Goal: Transaction & Acquisition: Purchase product/service

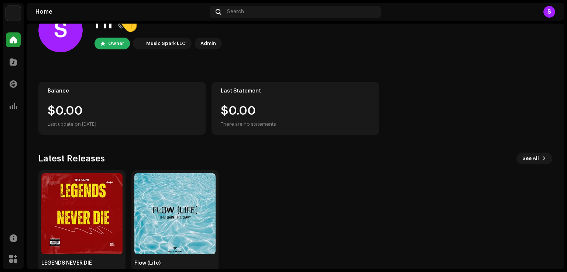
scroll to position [46, 0]
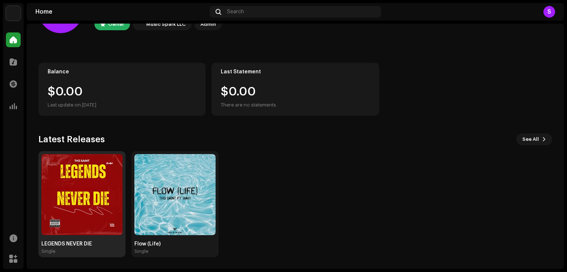
click at [83, 177] on img at bounding box center [81, 194] width 81 height 81
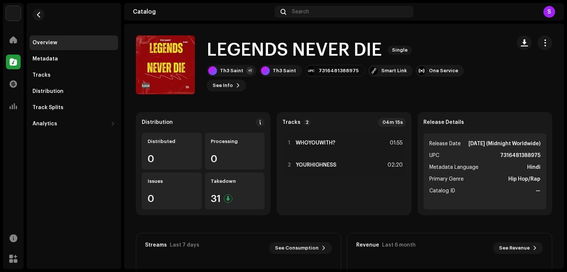
click at [354, 98] on catalog-releases-details-overview "LEGENDS NEVER DIE Single LEGENDS NEVER DIE Single Th3 Saint +1 Th3 Saint 731648…" at bounding box center [344, 208] width 440 height 369
click at [344, 108] on catalog-releases-details-overview "LEGENDS NEVER DIE Single LEGENDS NEVER DIE Single Th3 Saint +1 Th3 Saint 731648…" at bounding box center [344, 208] width 440 height 369
click at [288, 104] on catalog-releases-details-overview "LEGENDS NEVER DIE Single LEGENDS NEVER DIE Single Th3 Saint +1 Th3 Saint 731648…" at bounding box center [344, 208] width 440 height 369
click at [11, 38] on span at bounding box center [13, 40] width 7 height 6
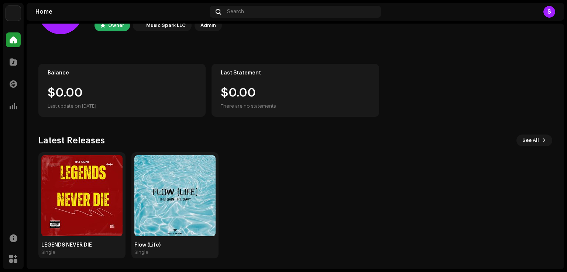
scroll to position [46, 0]
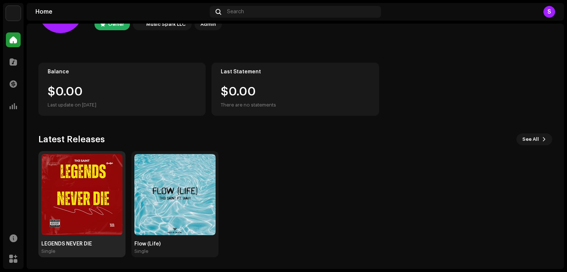
click at [95, 184] on img at bounding box center [81, 194] width 81 height 81
click at [96, 174] on img at bounding box center [81, 194] width 81 height 81
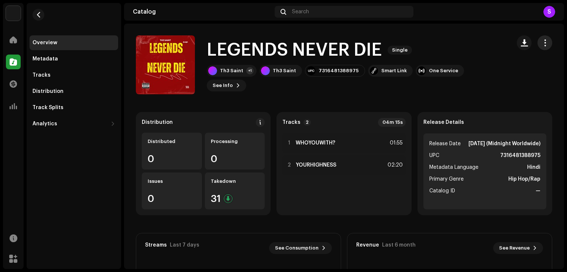
click at [542, 42] on span "button" at bounding box center [544, 43] width 7 height 6
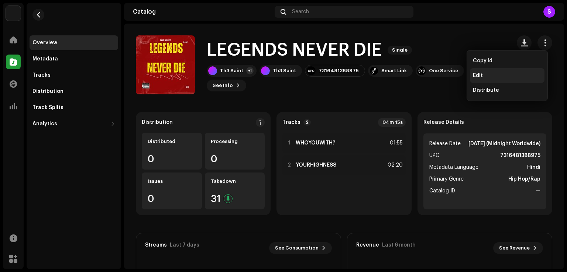
click at [484, 79] on div "Edit" at bounding box center [507, 75] width 75 height 15
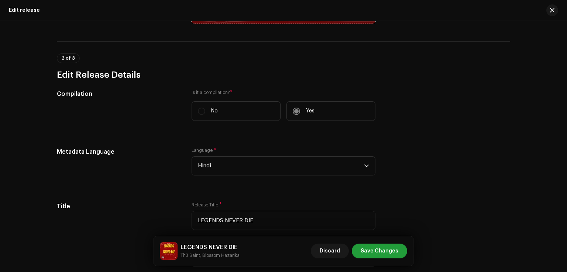
scroll to position [443, 0]
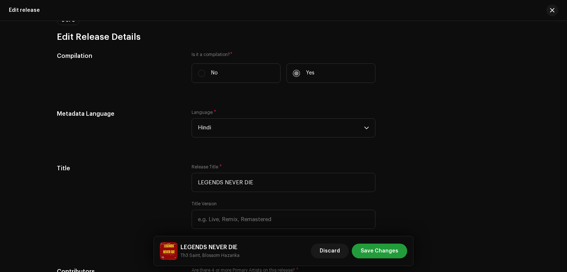
click at [198, 76] on label "No" at bounding box center [235, 73] width 89 height 20
click at [199, 75] on label "No" at bounding box center [235, 73] width 89 height 20
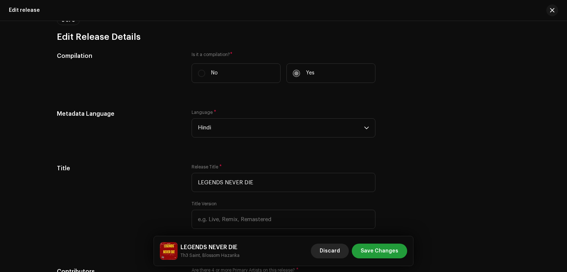
click at [334, 247] on span "Discard" at bounding box center [329, 251] width 20 height 15
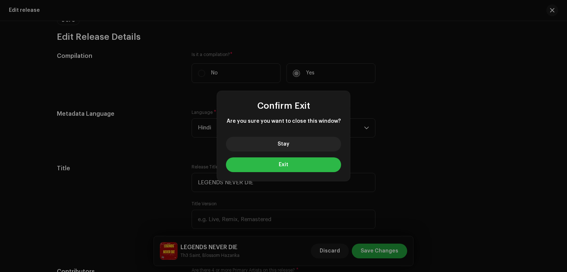
click at [305, 166] on button "Exit" at bounding box center [283, 164] width 115 height 15
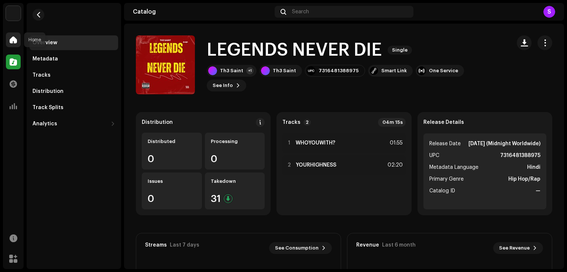
click at [10, 34] on div at bounding box center [13, 39] width 15 height 15
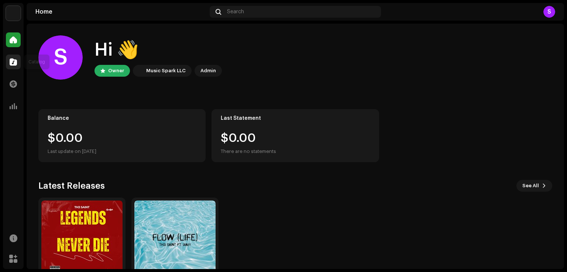
click at [12, 64] on span at bounding box center [13, 62] width 7 height 6
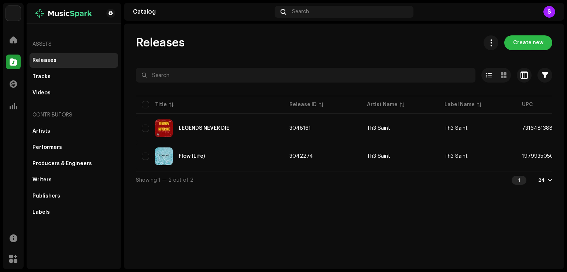
click at [540, 40] on span "Create new" at bounding box center [528, 42] width 30 height 15
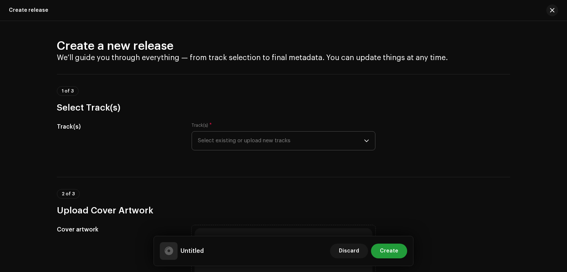
click at [278, 143] on span "Select existing or upload new tracks" at bounding box center [281, 141] width 166 height 18
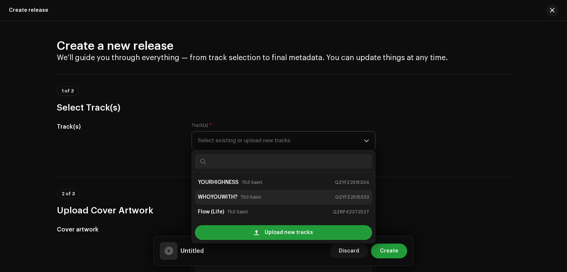
click at [257, 197] on small "Th3 Saint" at bounding box center [250, 197] width 21 height 7
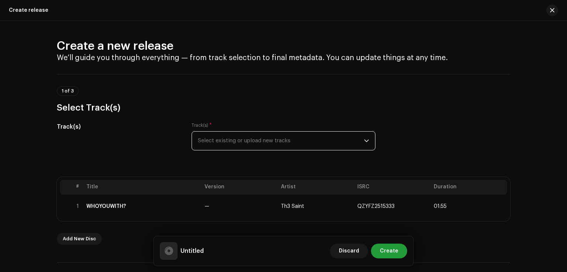
click at [299, 145] on span "Select existing or upload new tracks" at bounding box center [281, 141] width 166 height 18
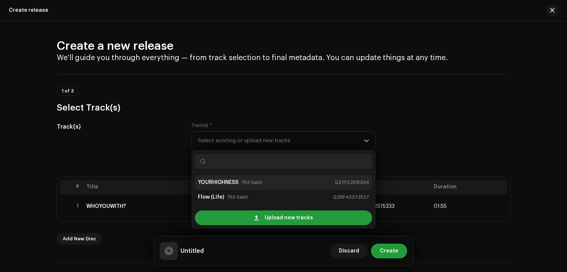
click at [278, 182] on div "YOURHIGHNESS Th3 [GEOGRAPHIC_DATA]" at bounding box center [283, 183] width 171 height 12
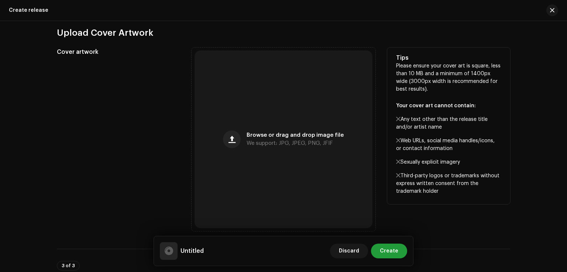
scroll to position [332, 0]
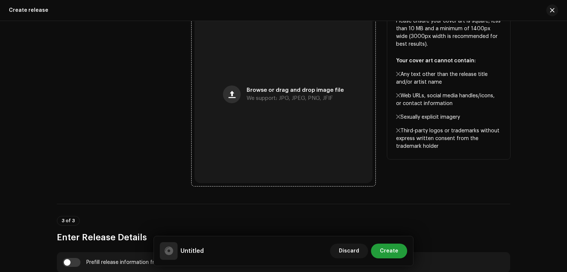
click at [232, 97] on span "button" at bounding box center [231, 94] width 7 height 6
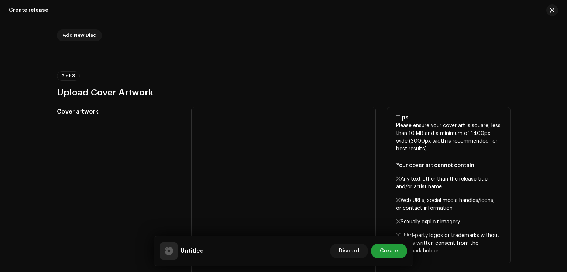
scroll to position [221, 0]
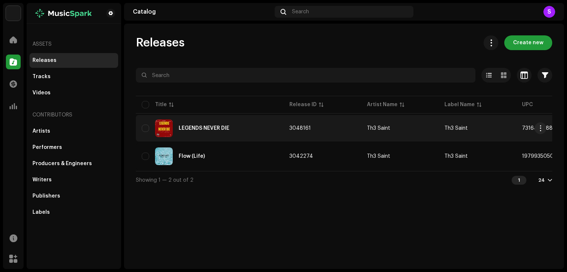
click at [245, 135] on div "LEGENDS NEVER DIE" at bounding box center [210, 128] width 136 height 18
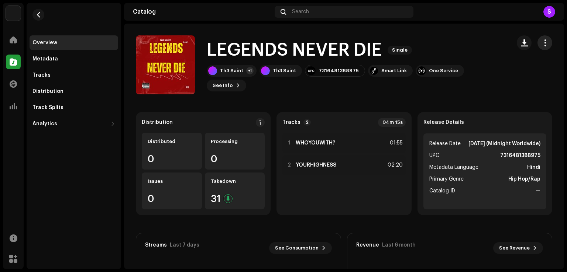
click at [541, 41] on span "button" at bounding box center [544, 43] width 7 height 6
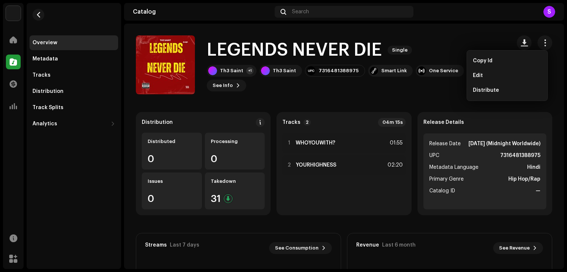
click at [468, 35] on div "LEGENDS NEVER DIE Single Th3 Saint +1 Th3 Saint 7316481388975 Smart Link One Se…" at bounding box center [320, 64] width 369 height 59
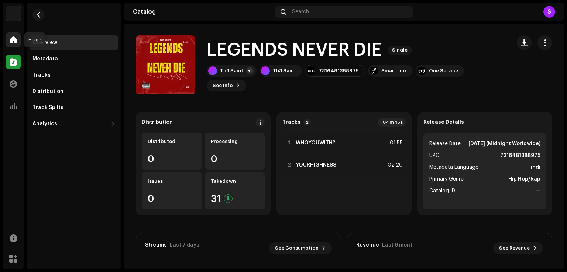
click at [10, 40] on span at bounding box center [13, 40] width 7 height 6
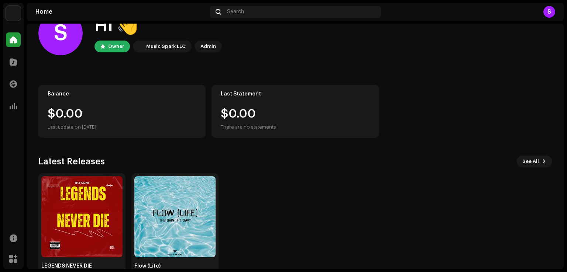
scroll to position [46, 0]
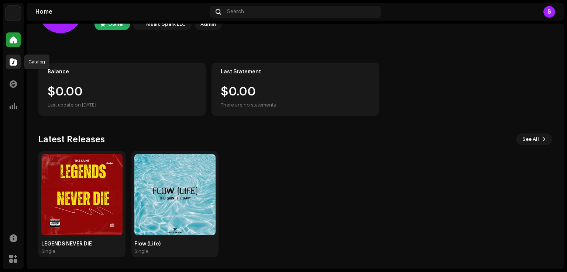
click at [18, 64] on div at bounding box center [13, 62] width 15 height 15
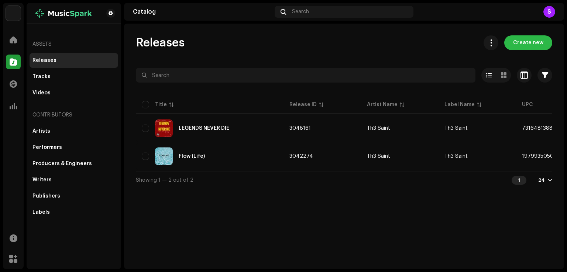
click at [513, 43] on button "Create new" at bounding box center [528, 42] width 48 height 15
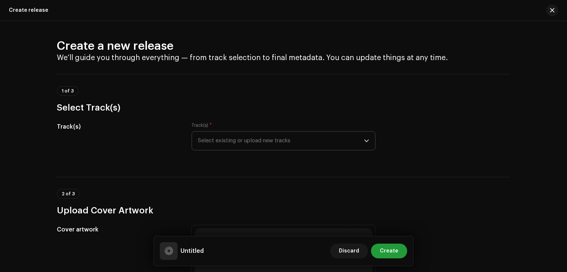
click at [249, 144] on span "Select existing or upload new tracks" at bounding box center [281, 141] width 166 height 18
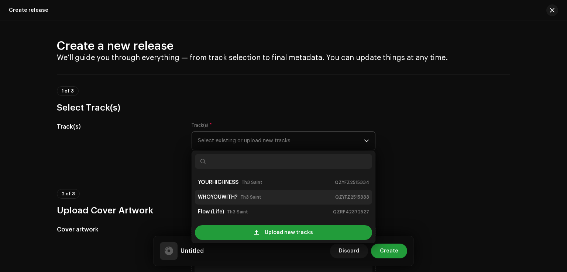
click at [252, 200] on small "Th3 Saint" at bounding box center [250, 197] width 21 height 7
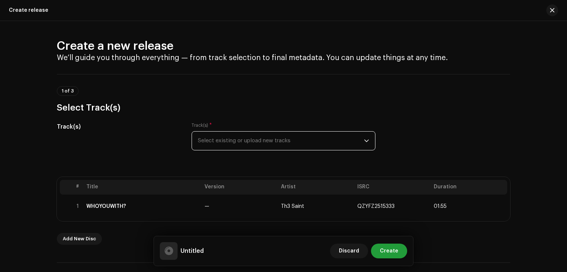
click at [263, 144] on span "Select existing or upload new tracks" at bounding box center [281, 141] width 166 height 18
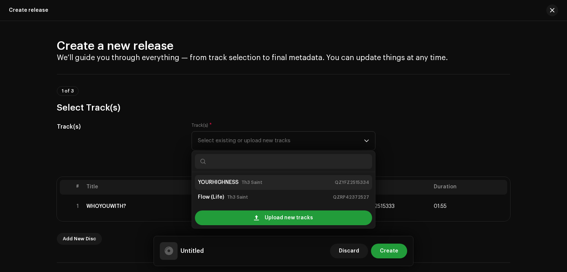
click at [261, 184] on div "YOURHIGHNESS Th3 [GEOGRAPHIC_DATA]" at bounding box center [283, 183] width 171 height 12
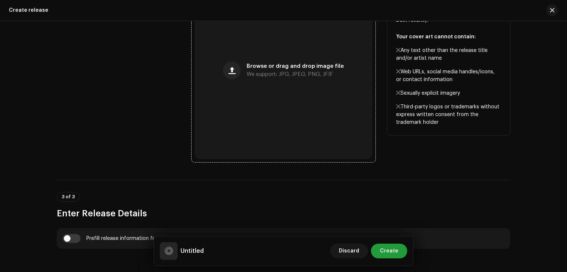
scroll to position [369, 0]
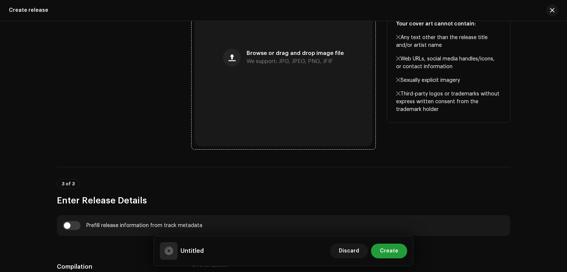
click at [246, 68] on div "Browse or drag and drop image file We support: JPG, JPEG, PNG, JFIF" at bounding box center [283, 58] width 178 height 178
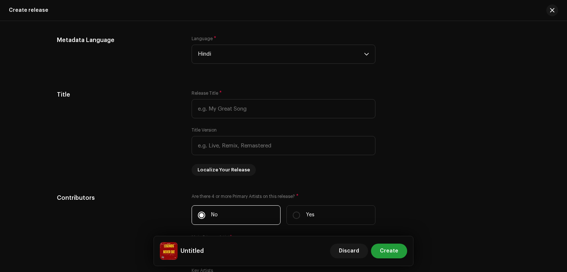
scroll to position [664, 0]
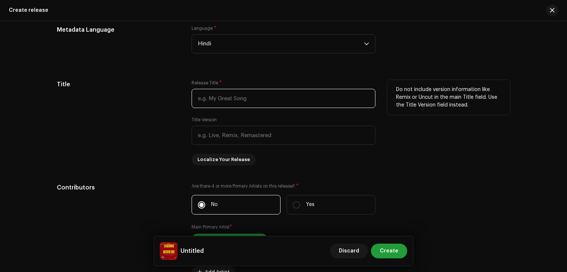
click at [229, 96] on input "text" at bounding box center [283, 98] width 184 height 19
type input "Legends Never Lie"
drag, startPoint x: 256, startPoint y: 101, endPoint x: 186, endPoint y: 101, distance: 69.7
click at [186, 101] on div "Title Release Title * Legends Never Lie Title Version Localize Your Release Do …" at bounding box center [283, 123] width 453 height 86
click at [264, 101] on input "Legends Never Lie" at bounding box center [283, 98] width 184 height 19
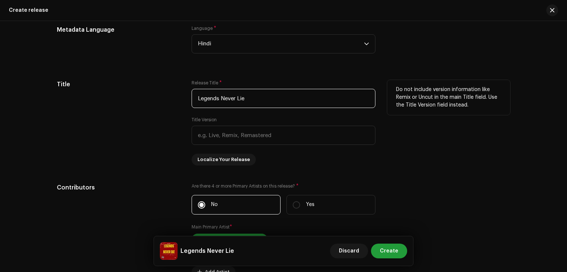
drag, startPoint x: 260, startPoint y: 100, endPoint x: 103, endPoint y: 94, distance: 157.6
click at [103, 94] on div "Title Release Title * Legends Never Lie Title Version Localize Your Release Do …" at bounding box center [283, 123] width 453 height 86
type input "l"
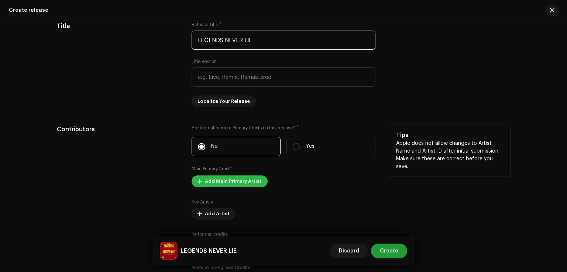
scroll to position [738, 0]
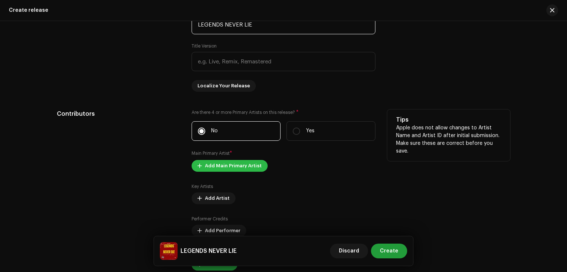
type input "LEGENDS NEVER LIE"
click at [232, 170] on span "Add Main Primary Artist" at bounding box center [233, 166] width 57 height 15
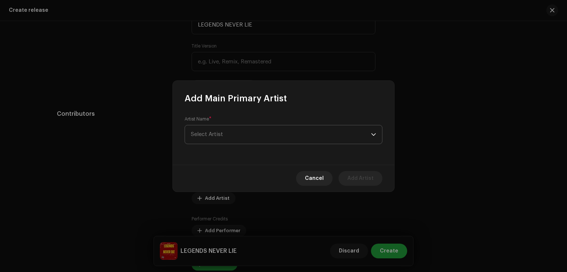
click at [224, 128] on span "Select Artist" at bounding box center [281, 134] width 180 height 18
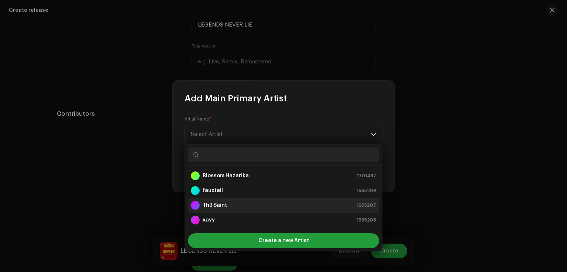
click at [222, 202] on strong "Th3 Saint" at bounding box center [214, 205] width 24 height 7
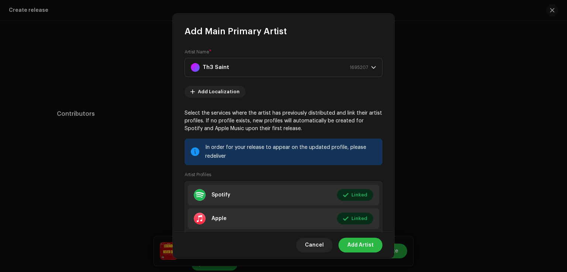
click at [355, 244] on span "Add Artist" at bounding box center [360, 245] width 26 height 15
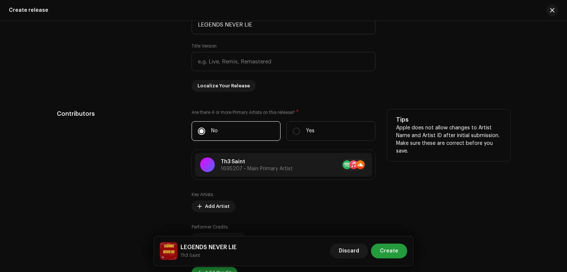
click at [461, 141] on p "Apple does not allow changes to Artist Name and Artist ID after initial submiss…" at bounding box center [448, 139] width 105 height 31
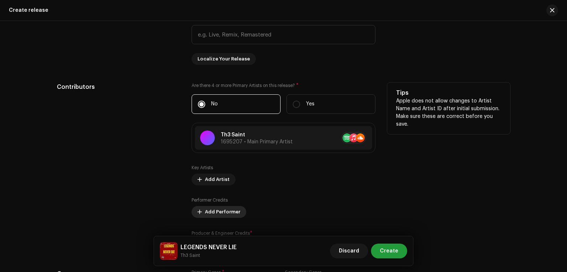
scroll to position [811, 0]
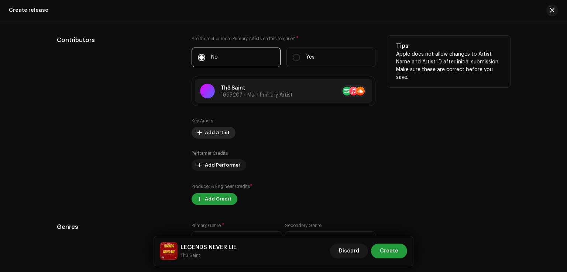
drag, startPoint x: 219, startPoint y: 135, endPoint x: 215, endPoint y: 135, distance: 4.1
click at [215, 135] on span "Add Artist" at bounding box center [217, 132] width 25 height 15
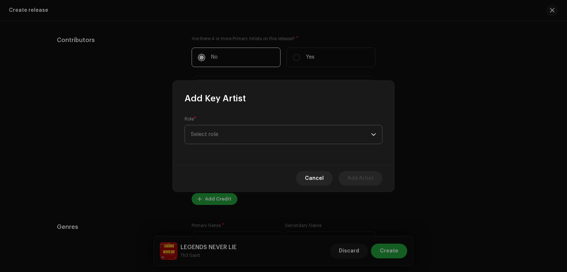
click at [236, 141] on span "Select role" at bounding box center [281, 134] width 180 height 18
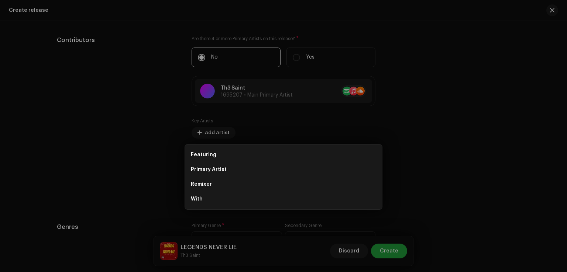
click at [138, 142] on div "Add Key Artist Role * Select role Cancel Add Artist" at bounding box center [283, 136] width 567 height 272
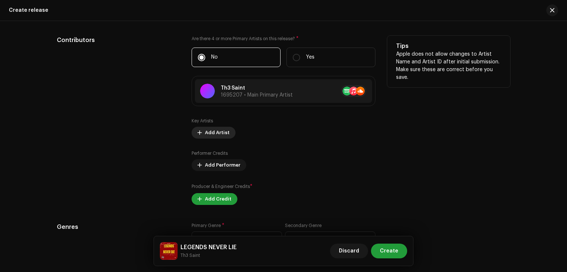
click at [219, 137] on span "Add Artist" at bounding box center [217, 132] width 25 height 15
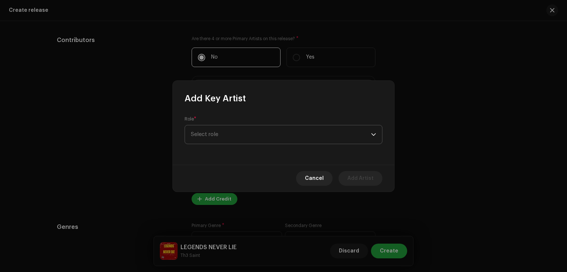
click at [238, 135] on span "Select role" at bounding box center [281, 134] width 180 height 18
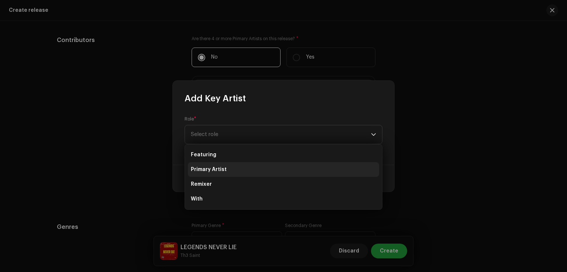
click at [226, 164] on li "Primary Artist" at bounding box center [283, 169] width 191 height 15
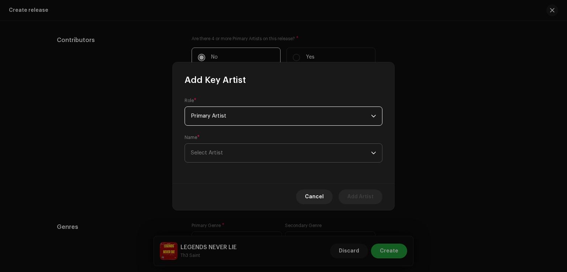
click at [243, 150] on span "Select Artist" at bounding box center [281, 153] width 180 height 18
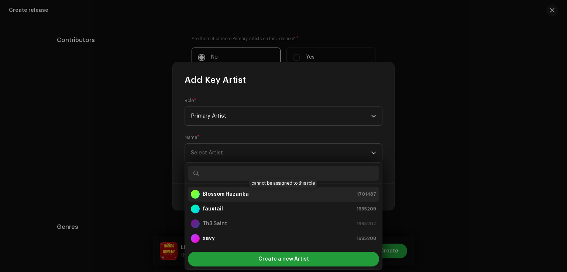
click at [242, 195] on strong "Blossom Hazarika" at bounding box center [225, 194] width 46 height 7
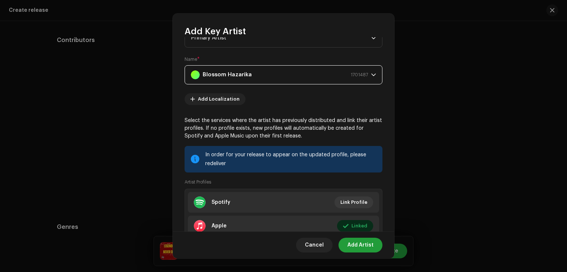
scroll to position [82, 0]
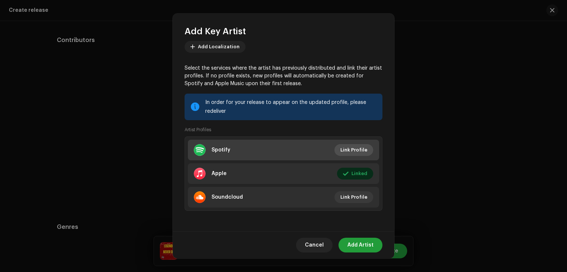
click at [349, 151] on span "Link Profile" at bounding box center [353, 150] width 27 height 15
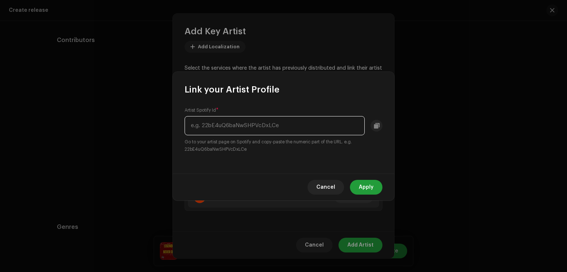
click at [239, 128] on input "text" at bounding box center [274, 125] width 180 height 19
paste input "[URL][DOMAIN_NAME]"
drag, startPoint x: 291, startPoint y: 124, endPoint x: 143, endPoint y: 130, distance: 147.3
click at [143, 130] on div "Link your Artist Profile Artist Spotify Id * [URL][DOMAIN_NAME] Go to your arti…" at bounding box center [283, 136] width 567 height 272
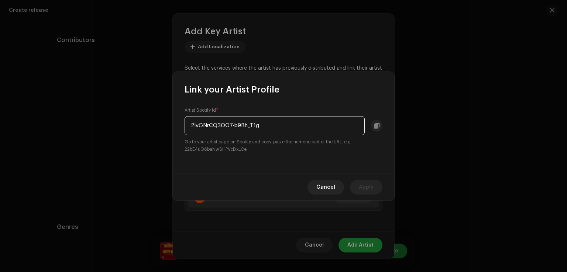
click at [266, 128] on input "2lvGNrCQ3OO7-b9Bh_T1g" at bounding box center [274, 125] width 180 height 19
click at [308, 155] on div "Artist Spotify Id * 2lvGNrCQ3OO7-b9Bh_T1g Go to your artist page on Spotify and…" at bounding box center [283, 135] width 221 height 78
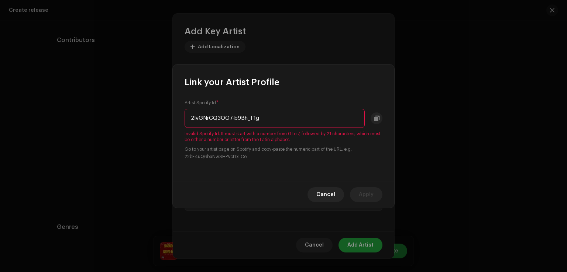
click at [272, 116] on input "2lvGNrCQ3OO7-b9Bh_T1g" at bounding box center [274, 118] width 180 height 19
click at [283, 160] on small "Go to your artist page on Spotify and copy-paste the numeric part of the URL. e…" at bounding box center [283, 153] width 198 height 15
click at [240, 117] on input "2lvGNrCQ3OO7" at bounding box center [274, 118] width 180 height 19
type input "2"
click at [329, 194] on span "Cancel" at bounding box center [325, 194] width 19 height 15
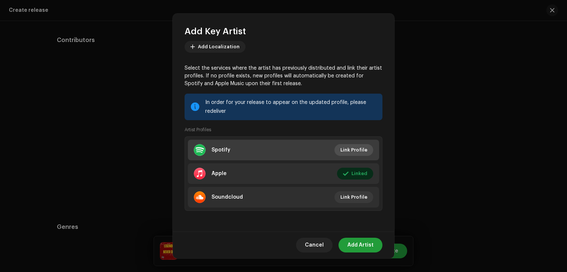
click at [345, 152] on span "Link Profile" at bounding box center [353, 150] width 27 height 15
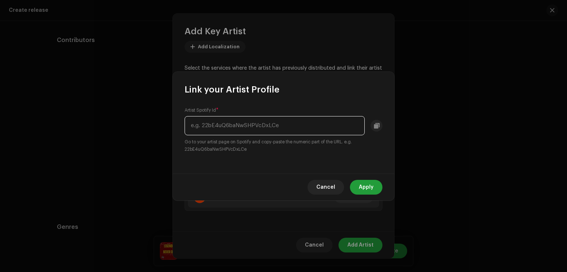
paste input "6tuFpOOC1FV3"
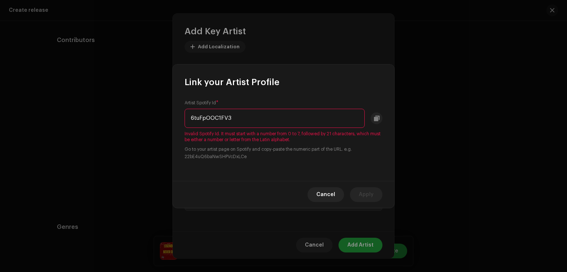
paste input "wVI1m99yY5"
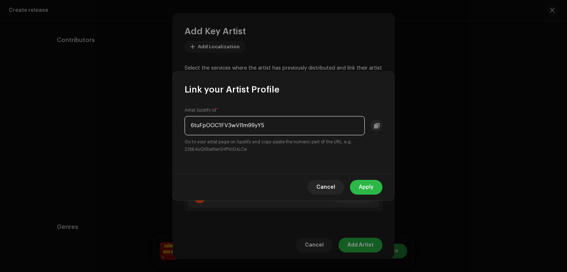
type input "6tuFpOOC1FV3wVI1m99yY5"
click at [375, 185] on button "Apply" at bounding box center [366, 187] width 32 height 15
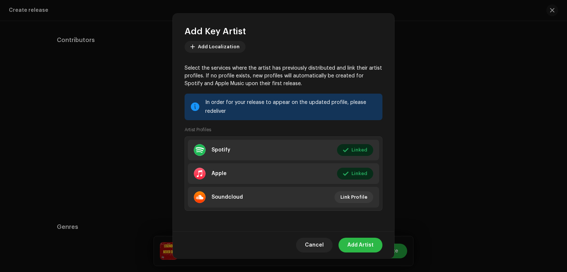
click at [364, 249] on span "Add Artist" at bounding box center [360, 245] width 26 height 15
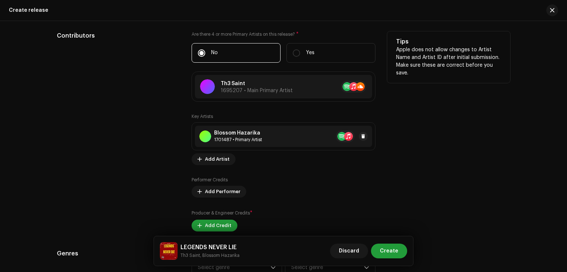
scroll to position [811, 0]
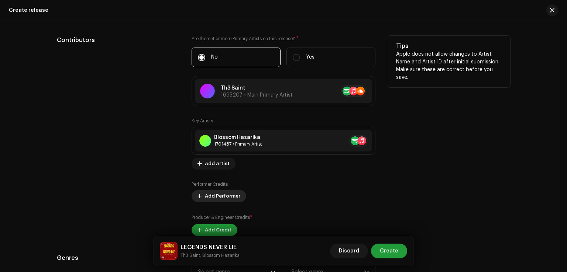
click at [225, 198] on span "Add Performer" at bounding box center [222, 196] width 35 height 15
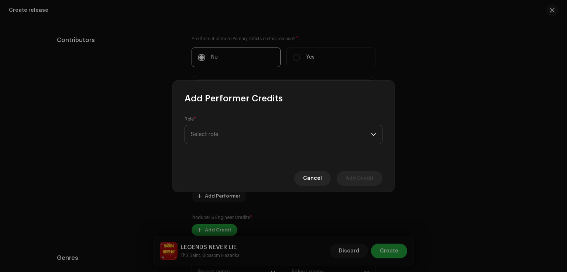
click at [224, 128] on span "Select role" at bounding box center [281, 134] width 180 height 18
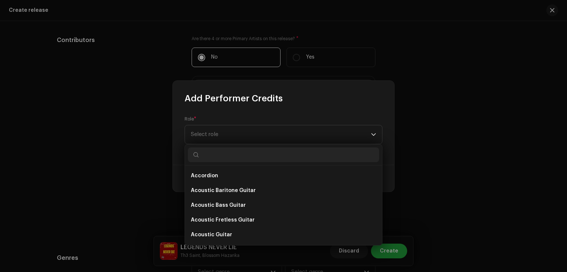
click at [217, 159] on input "text" at bounding box center [283, 155] width 191 height 15
type input "["
type input "p"
click at [205, 118] on div "Role * Select role" at bounding box center [283, 130] width 198 height 28
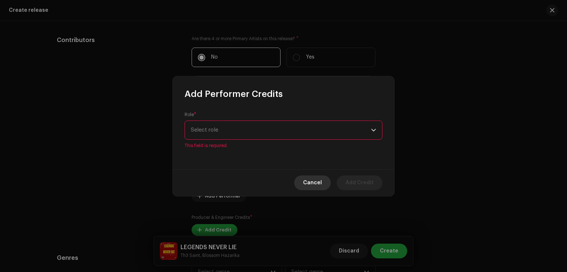
click at [315, 190] on span "Cancel" at bounding box center [312, 183] width 19 height 15
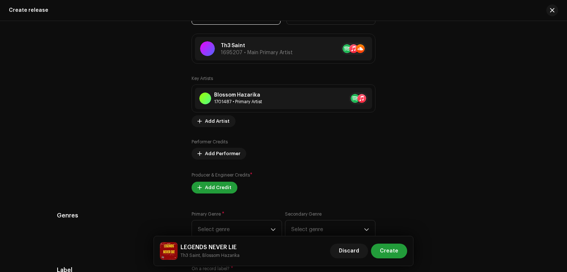
scroll to position [922, 0]
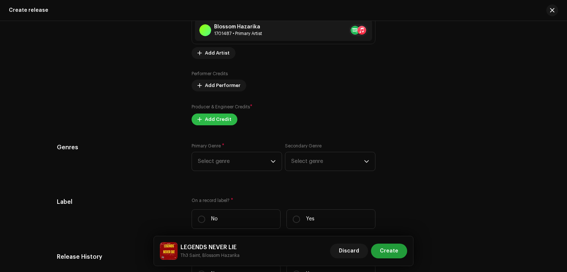
click at [213, 122] on span "Add Credit" at bounding box center [218, 119] width 27 height 15
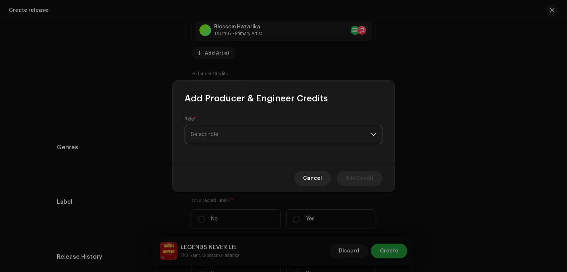
click at [217, 128] on span "Select role" at bounding box center [281, 134] width 180 height 18
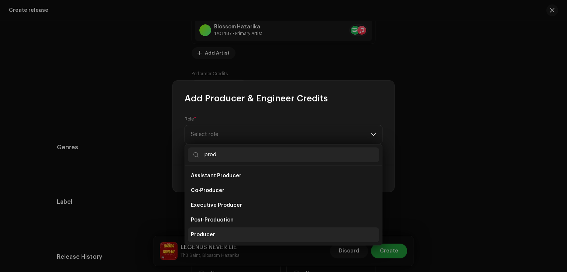
type input "prod"
drag, startPoint x: 212, startPoint y: 230, endPoint x: 209, endPoint y: 235, distance: 5.8
click at [212, 231] on li "Producer" at bounding box center [283, 235] width 191 height 15
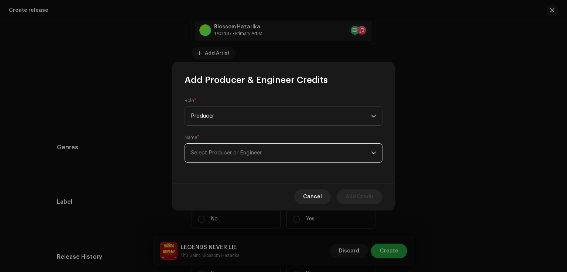
click at [261, 156] on span "Select Producer or Engineer" at bounding box center [281, 153] width 180 height 18
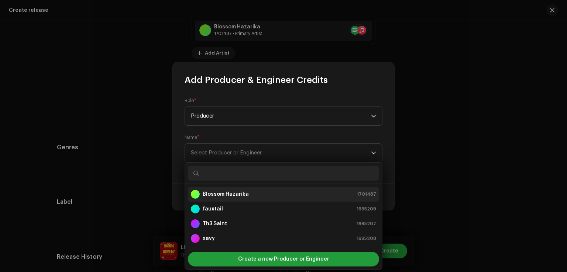
click at [244, 192] on strong "Blossom Hazarika" at bounding box center [225, 194] width 46 height 7
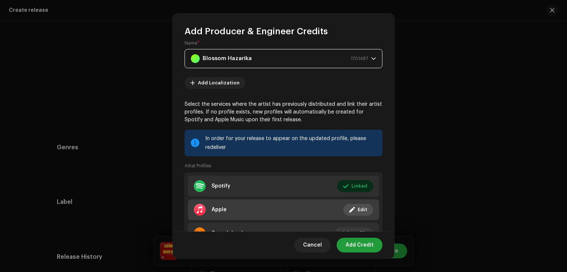
scroll to position [82, 0]
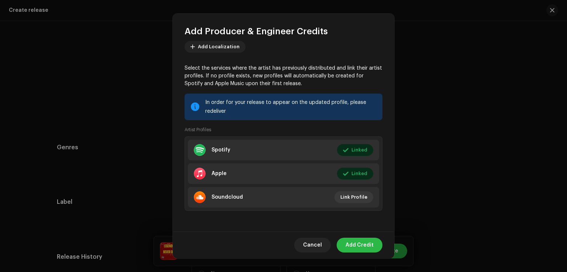
click at [351, 244] on span "Add Credit" at bounding box center [359, 245] width 28 height 15
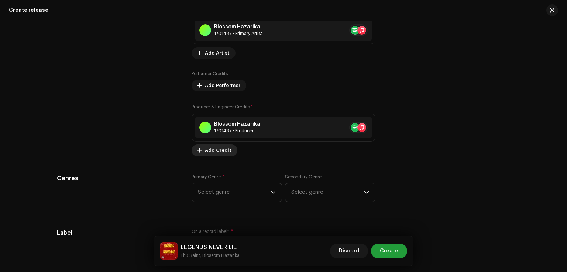
click at [214, 154] on span "Add Credit" at bounding box center [218, 150] width 27 height 15
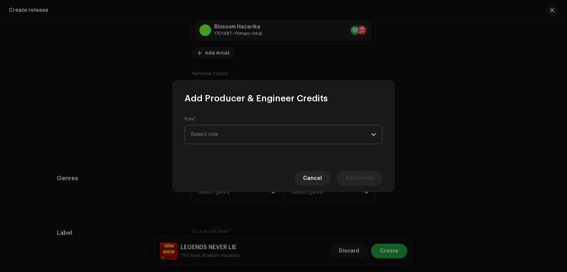
click at [227, 135] on span "Select role" at bounding box center [281, 134] width 180 height 18
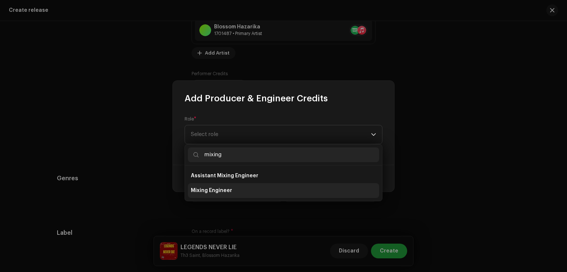
type input "mixing"
click at [246, 196] on li "Mixing Engineer" at bounding box center [283, 190] width 191 height 15
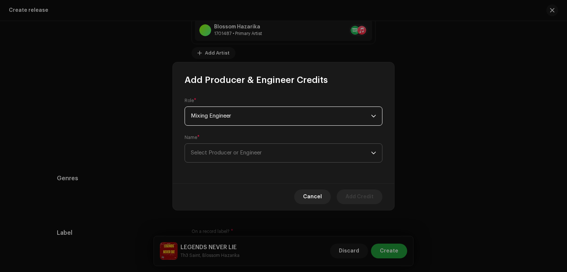
click at [230, 149] on span "Select Producer or Engineer" at bounding box center [281, 153] width 180 height 18
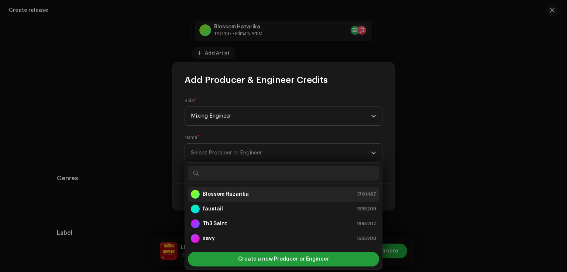
click at [225, 194] on strong "Blossom Hazarika" at bounding box center [225, 194] width 46 height 7
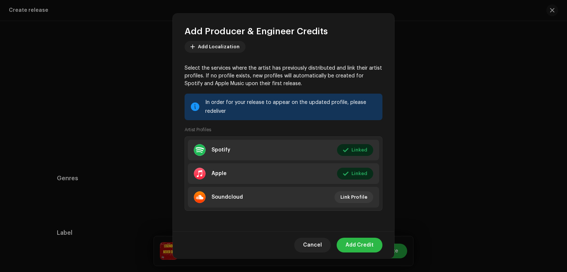
click at [363, 244] on span "Add Credit" at bounding box center [359, 245] width 28 height 15
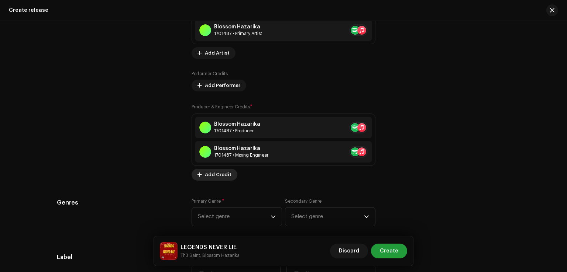
click at [217, 174] on span "Add Credit" at bounding box center [218, 174] width 27 height 15
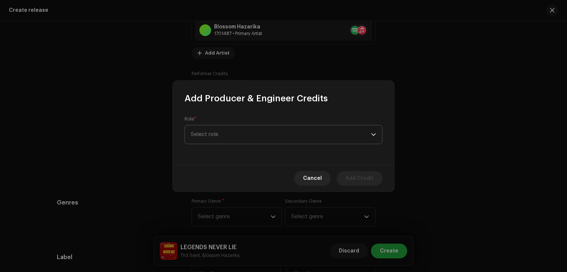
click at [238, 138] on span "Select role" at bounding box center [281, 134] width 180 height 18
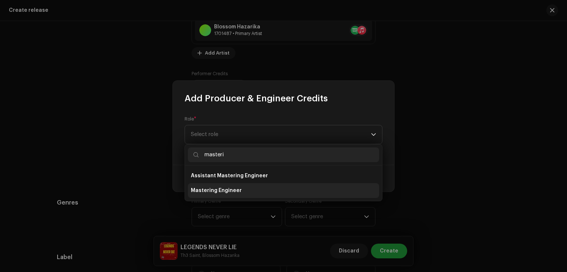
type input "masteri"
click at [207, 191] on span "Mastering Engineer" at bounding box center [216, 190] width 51 height 7
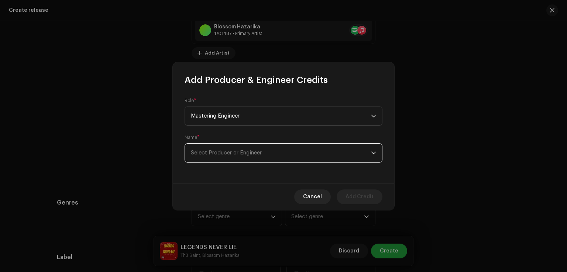
click at [252, 148] on span "Select Producer or Engineer" at bounding box center [281, 153] width 180 height 18
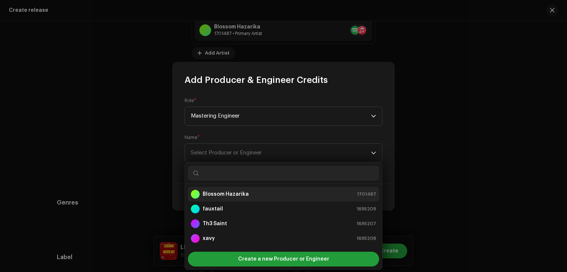
click at [243, 194] on strong "Blossom Hazarika" at bounding box center [225, 194] width 46 height 7
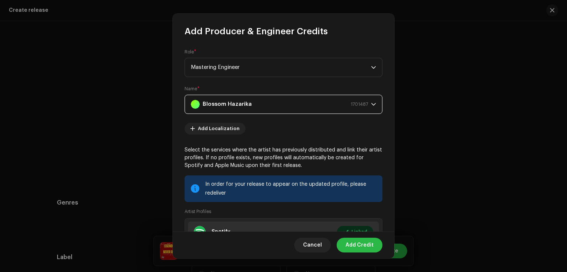
click at [364, 246] on span "Add Credit" at bounding box center [359, 245] width 28 height 15
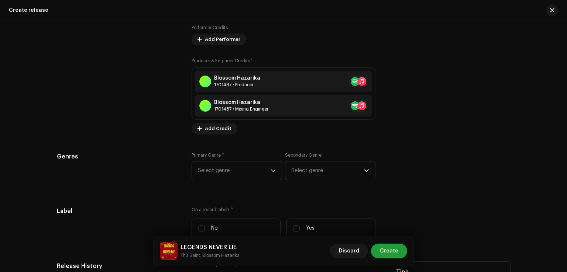
scroll to position [1033, 0]
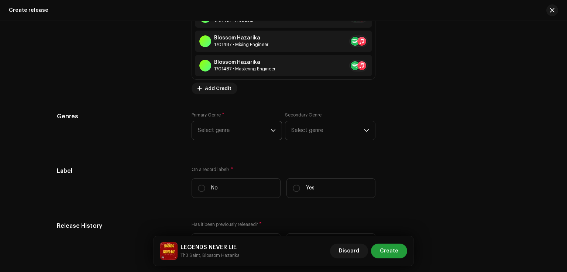
click at [267, 135] on span "Select genre" at bounding box center [234, 130] width 73 height 18
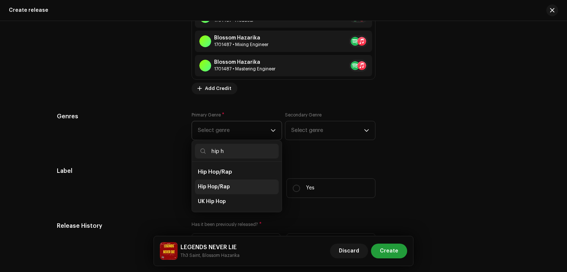
type input "hip h"
click at [222, 183] on li "Hip Hop/Rap" at bounding box center [237, 187] width 84 height 15
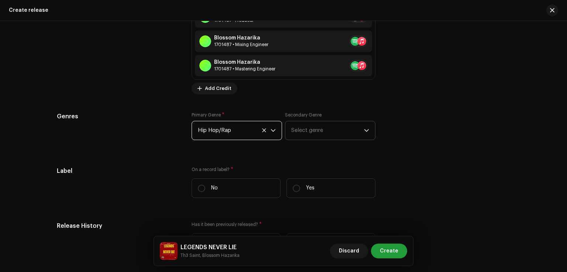
click at [331, 127] on span "Select genre" at bounding box center [327, 130] width 73 height 18
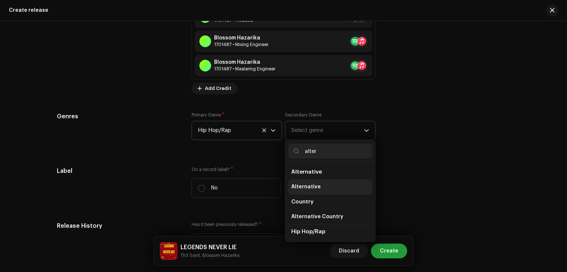
type input "alter"
click at [306, 186] on span "Alternative" at bounding box center [306, 186] width 30 height 7
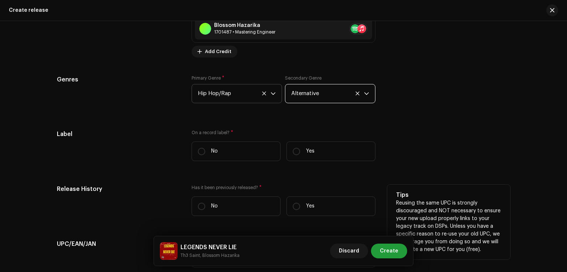
scroll to position [1106, 0]
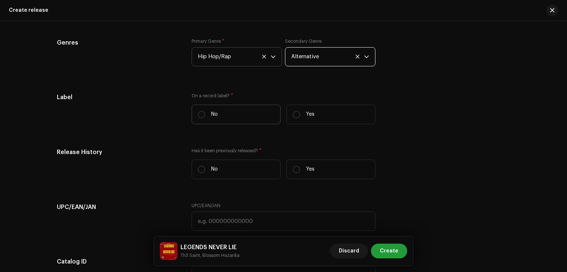
click at [207, 114] on label "No" at bounding box center [235, 115] width 89 height 20
click at [205, 114] on input "No" at bounding box center [201, 114] width 7 height 7
radio input "true"
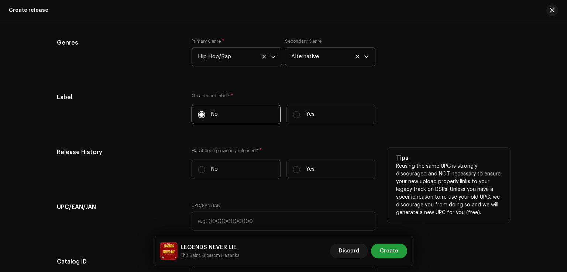
click at [204, 169] on label "No" at bounding box center [235, 170] width 89 height 20
click at [204, 169] on input "No" at bounding box center [201, 169] width 7 height 7
radio input "true"
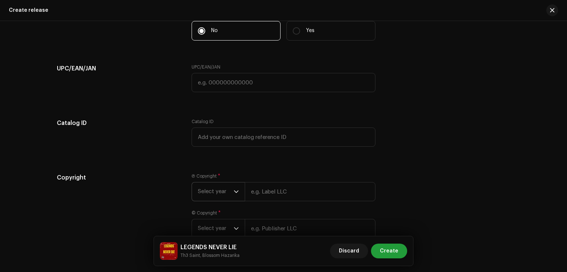
scroll to position [1291, 0]
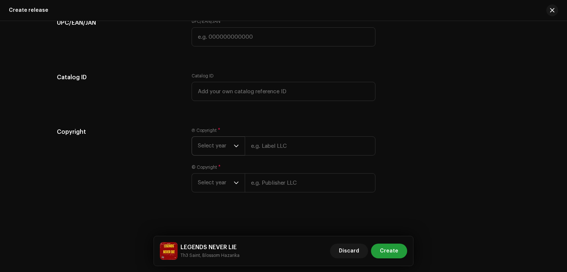
click at [228, 146] on span "Select year" at bounding box center [216, 146] width 36 height 18
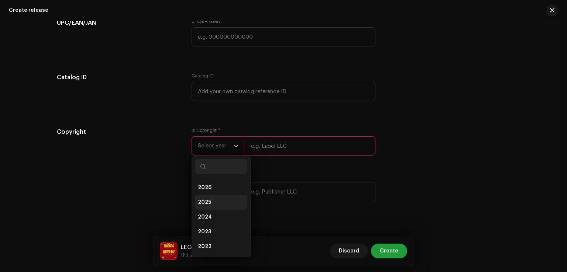
click at [215, 199] on li "2025" at bounding box center [221, 202] width 52 height 15
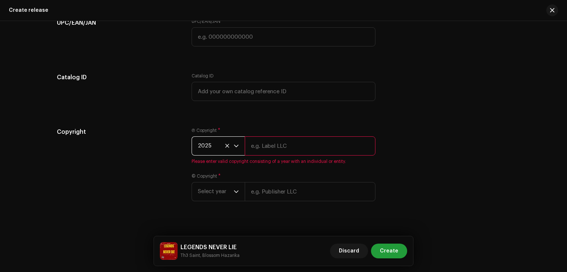
click at [264, 146] on input "text" at bounding box center [310, 145] width 131 height 19
type input "Th3 Saint"
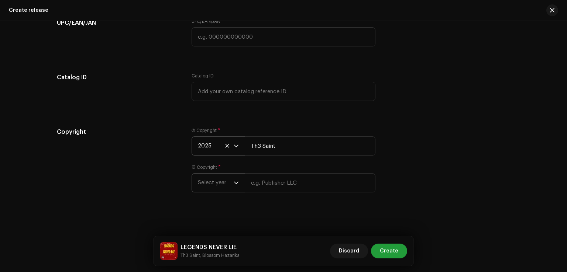
click at [212, 191] on span "Select year" at bounding box center [216, 183] width 36 height 18
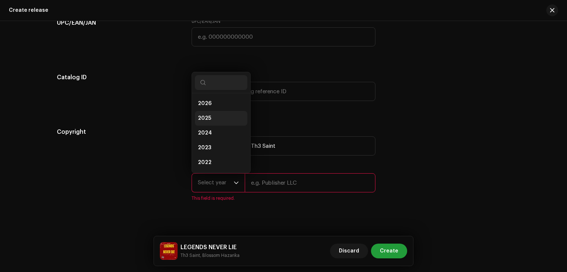
click at [213, 122] on li "2025" at bounding box center [221, 118] width 52 height 15
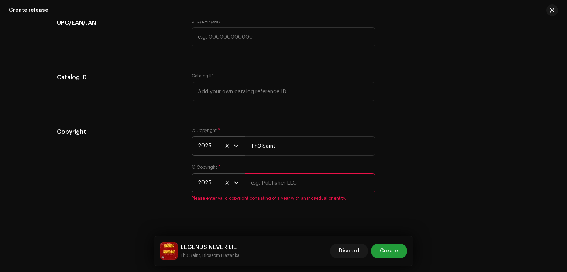
click at [263, 197] on div "© Copyright * 2025 Please enter valid copyright consisting of a year with an in…" at bounding box center [283, 182] width 184 height 37
click at [261, 184] on input "text" at bounding box center [310, 182] width 131 height 19
type input "Th3 Saint"
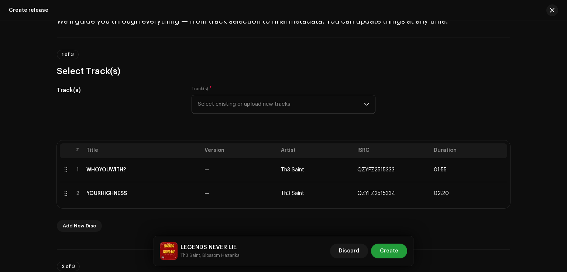
scroll to position [0, 0]
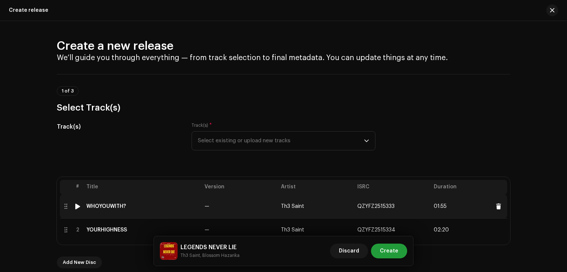
click at [216, 207] on td "—" at bounding box center [239, 207] width 76 height 24
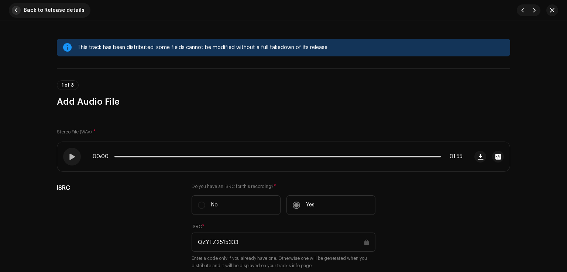
click at [14, 13] on span "button" at bounding box center [16, 10] width 9 height 9
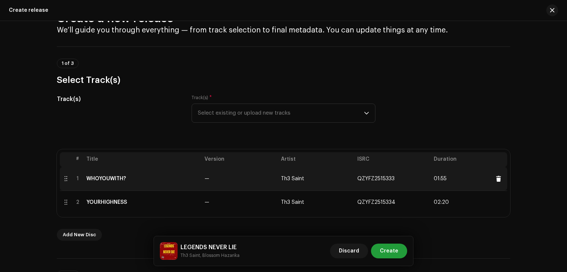
scroll to position [74, 0]
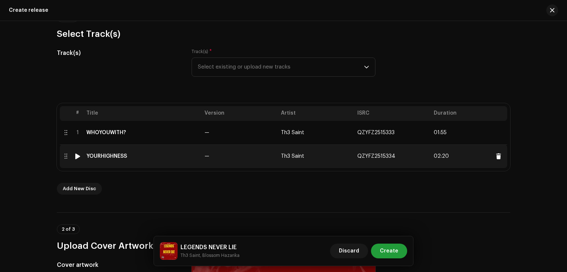
click at [202, 155] on td "—" at bounding box center [239, 157] width 76 height 24
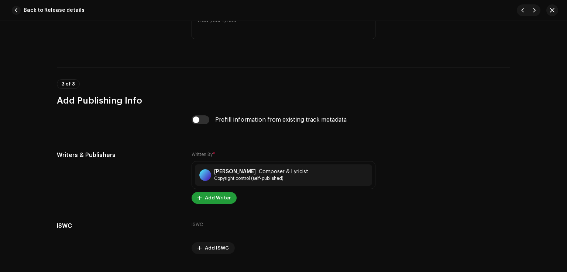
scroll to position [1530, 0]
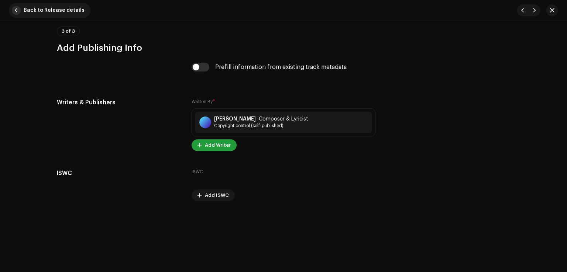
click at [19, 12] on span "button" at bounding box center [16, 10] width 9 height 9
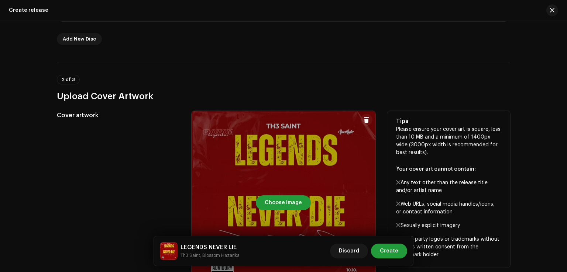
scroll to position [0, 0]
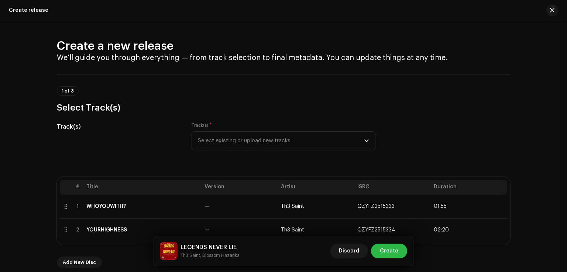
click at [393, 255] on span "Create" at bounding box center [389, 251] width 18 height 15
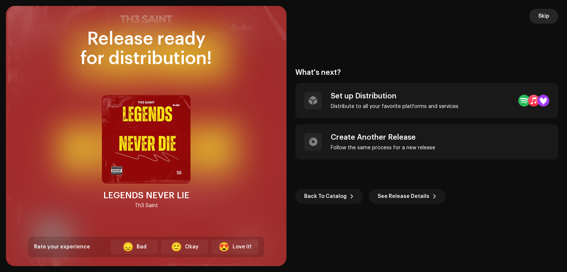
click at [543, 18] on span "Skip" at bounding box center [543, 16] width 11 height 15
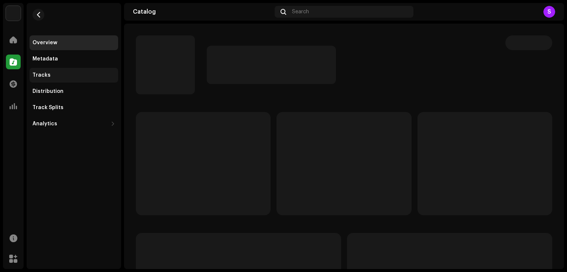
click at [41, 75] on div "Tracks" at bounding box center [41, 75] width 18 height 6
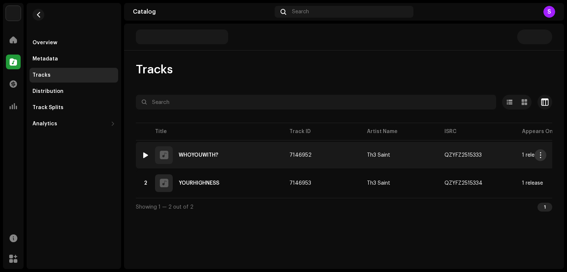
click at [539, 155] on span "button" at bounding box center [540, 155] width 6 height 6
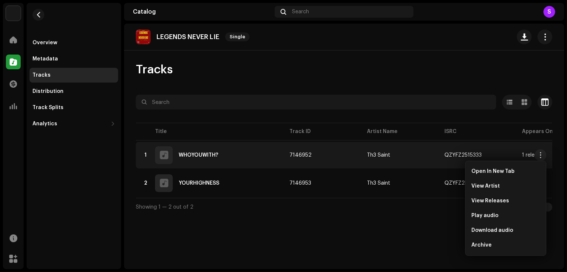
click at [451, 233] on div "LEGENDS NEVER LIE Single Tracks Selected 0 Options Filters Distribution status …" at bounding box center [344, 147] width 440 height 246
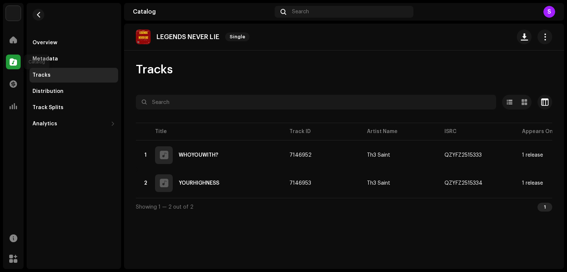
click at [18, 62] on div at bounding box center [13, 62] width 15 height 15
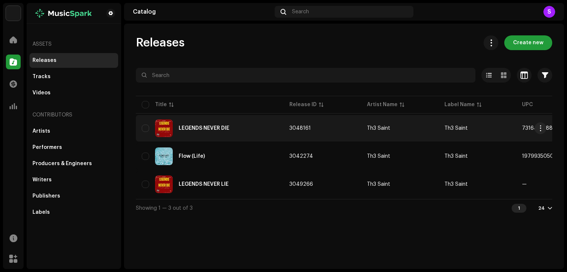
click at [210, 126] on div "LEGENDS NEVER DIE" at bounding box center [204, 128] width 51 height 5
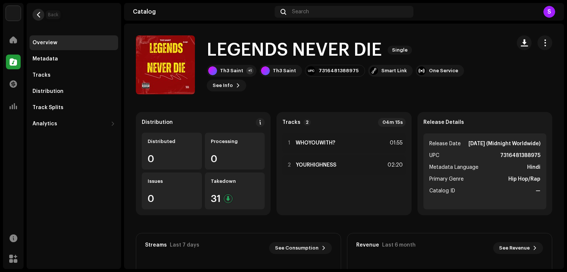
click at [32, 15] on button "button" at bounding box center [38, 15] width 12 height 12
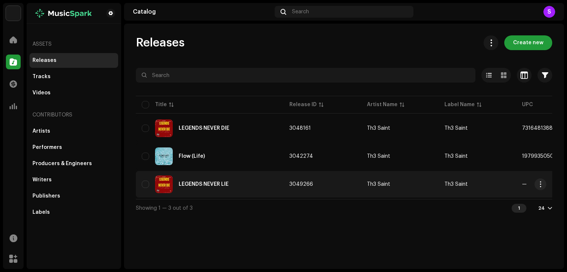
click at [201, 186] on div "LEGENDS NEVER LIE" at bounding box center [204, 184] width 50 height 5
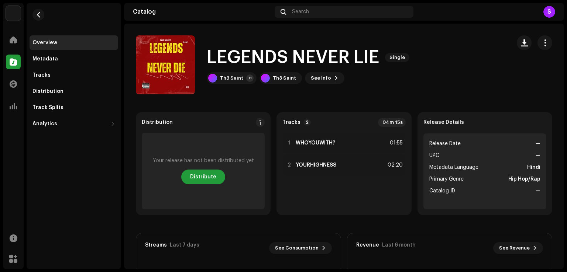
click at [549, 40] on div "LEGENDS NEVER LIE Single Th3 Saint +1 Th3 Saint See Info" at bounding box center [344, 64] width 440 height 59
click at [543, 43] on span "button" at bounding box center [544, 43] width 7 height 6
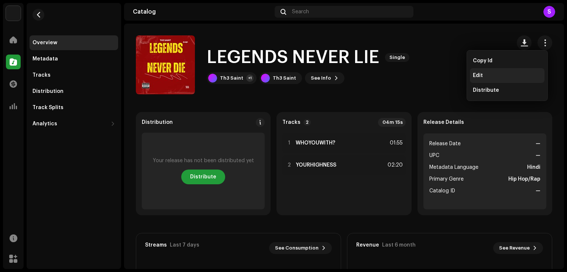
click at [478, 77] on span "Edit" at bounding box center [477, 76] width 10 height 6
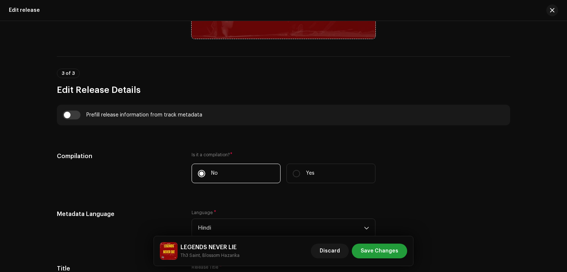
scroll to position [664, 0]
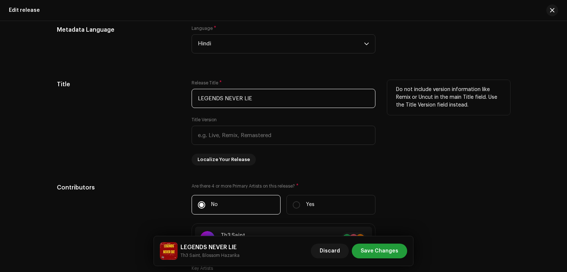
click at [262, 99] on input "LEGENDS NEVER LIE" at bounding box center [283, 98] width 184 height 19
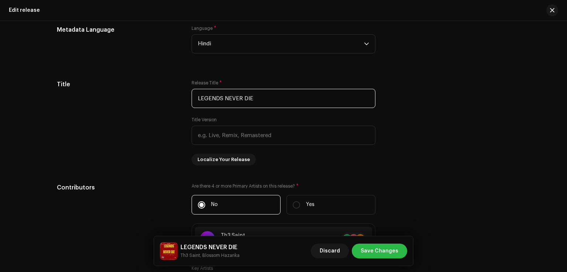
type input "LEGENDS NEVER DIE"
click at [390, 252] on span "Save Changes" at bounding box center [379, 251] width 38 height 15
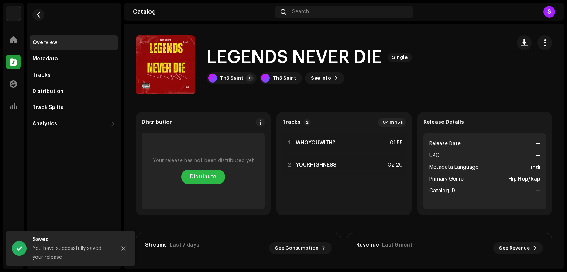
click at [200, 171] on span "Distribute" at bounding box center [203, 177] width 26 height 15
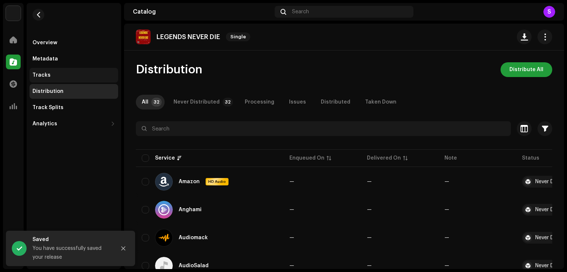
click at [35, 79] on div "Tracks" at bounding box center [74, 75] width 89 height 15
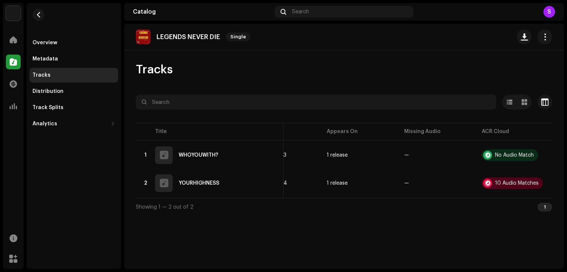
scroll to position [0, 196]
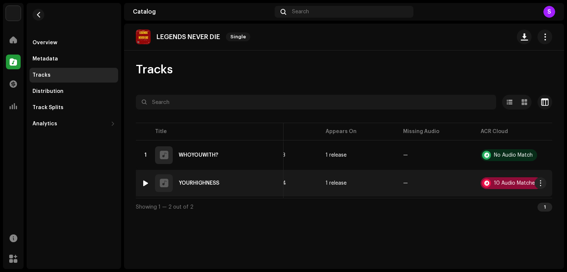
click at [500, 181] on div "10 Audio Matches" at bounding box center [515, 183] width 44 height 5
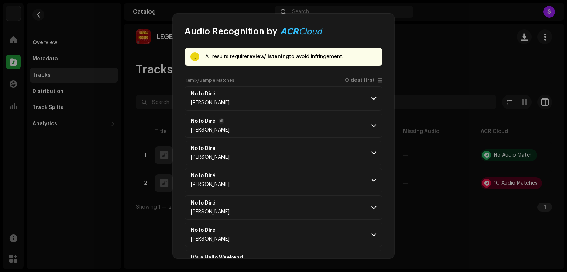
scroll to position [0, 0]
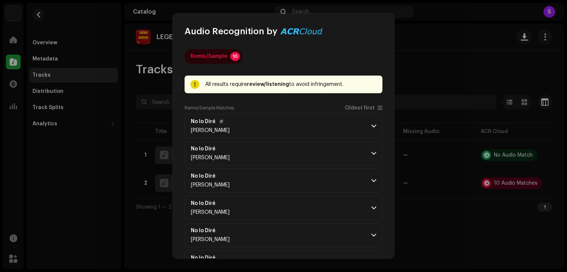
click at [367, 126] on p-accordion-header "No lo Diré [PERSON_NAME]" at bounding box center [283, 126] width 198 height 24
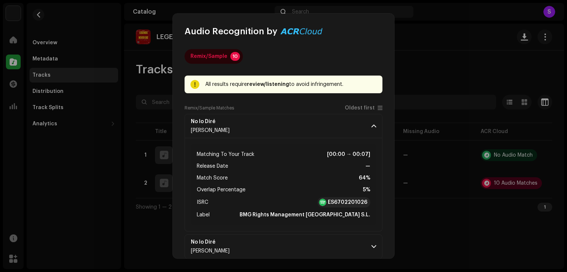
scroll to position [74, 0]
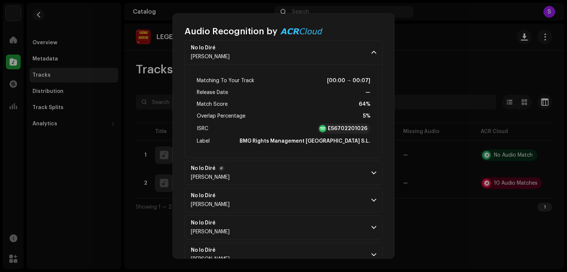
click at [366, 171] on p-accordion-header "No lo Diré [PERSON_NAME]" at bounding box center [283, 173] width 198 height 24
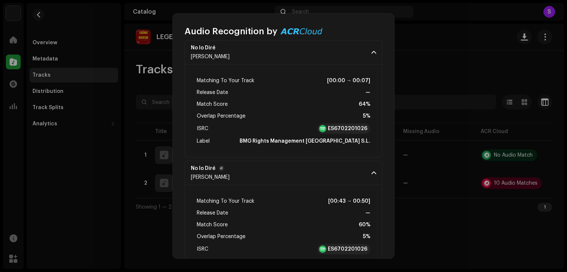
click at [366, 171] on p-accordion-header "No lo Diré [PERSON_NAME]" at bounding box center [283, 173] width 198 height 24
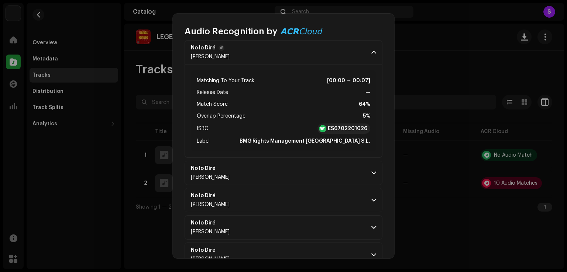
click at [366, 51] on p-accordion-header "No lo Diré [PERSON_NAME]" at bounding box center [283, 52] width 198 height 24
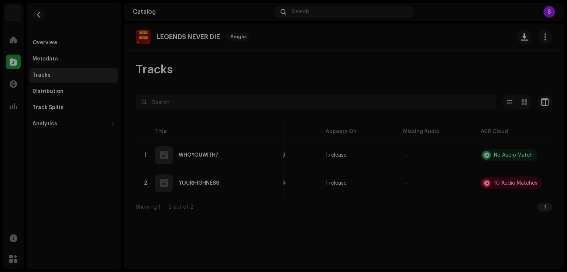
click at [454, 78] on div "Audio Recognition by Remix/Sample 10 All results require review/listening to av…" at bounding box center [283, 136] width 567 height 272
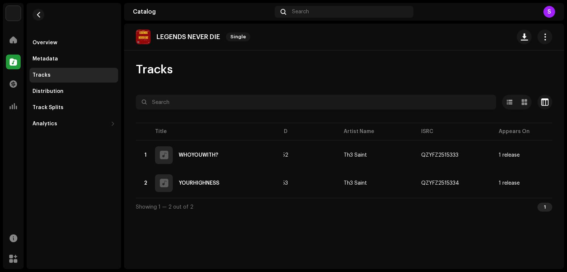
scroll to position [0, 0]
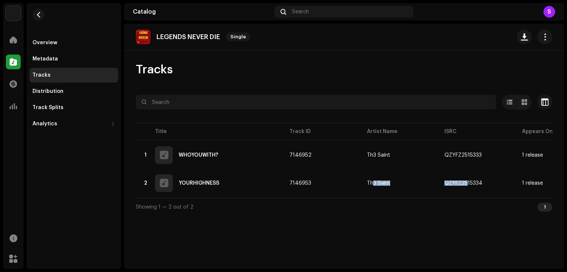
drag, startPoint x: 374, startPoint y: 197, endPoint x: 465, endPoint y: 197, distance: 91.5
click at [465, 197] on table "Title Track ID Artist Name ISRC Appears On Missing Audio ACR Cloud 1 WHOYOUWITH…" at bounding box center [442, 159] width 612 height 77
click at [397, 204] on div "Showing 1 — 2 out of 2 1" at bounding box center [344, 207] width 416 height 18
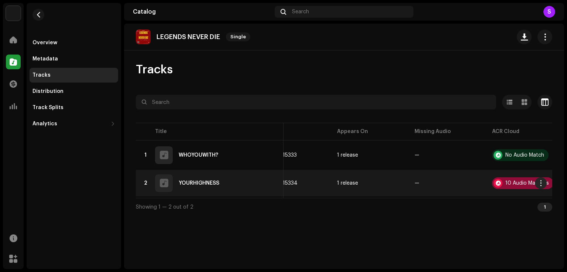
scroll to position [0, 187]
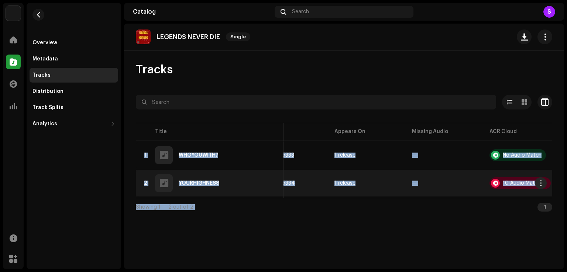
drag, startPoint x: 533, startPoint y: 201, endPoint x: 542, endPoint y: 195, distance: 11.3
click at [545, 198] on div "Selected 0 Options Filters Distribution status In progress Not started Creation…" at bounding box center [344, 155] width 416 height 121
click at [544, 182] on button "button" at bounding box center [540, 183] width 12 height 12
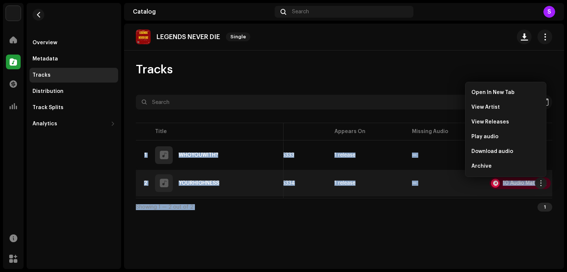
click at [488, 221] on div "LEGENDS NEVER DIE Single Tracks Selected 0 Options Filters Distribution status …" at bounding box center [344, 147] width 440 height 246
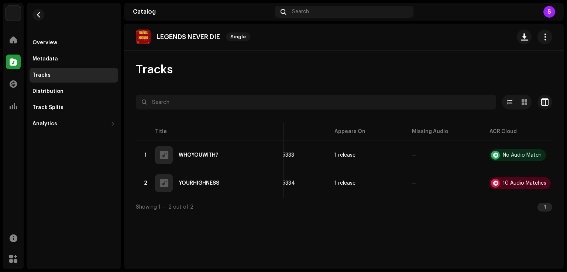
scroll to position [0, 0]
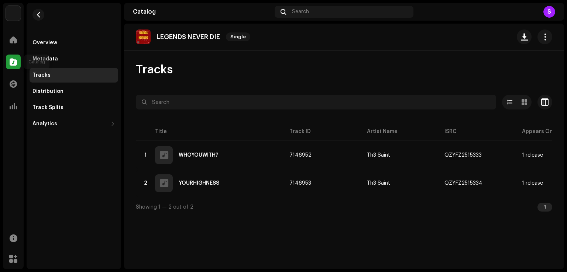
click at [18, 58] on div at bounding box center [13, 62] width 15 height 15
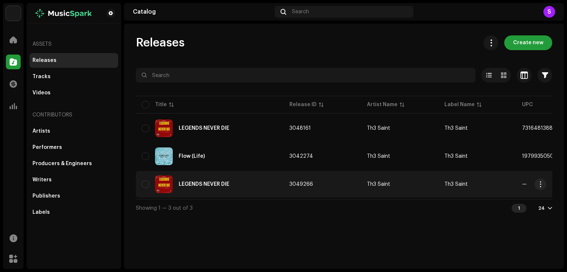
click at [208, 183] on div "LEGENDS NEVER DIE" at bounding box center [204, 184] width 51 height 5
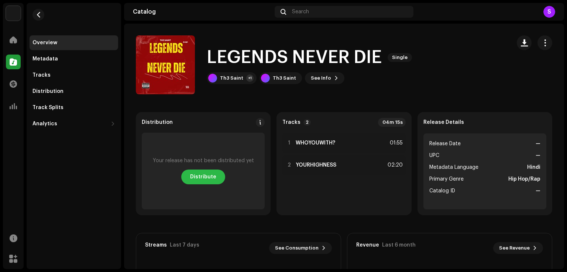
click at [199, 174] on span "Distribute" at bounding box center [203, 177] width 26 height 15
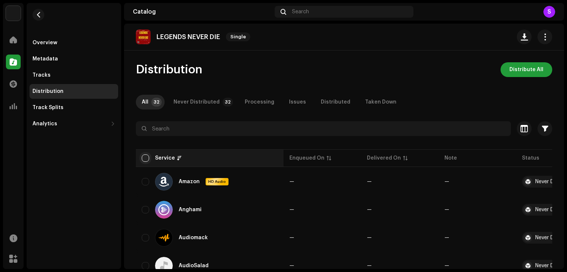
click at [147, 156] on input "checkbox" at bounding box center [145, 158] width 7 height 7
checkbox input "true"
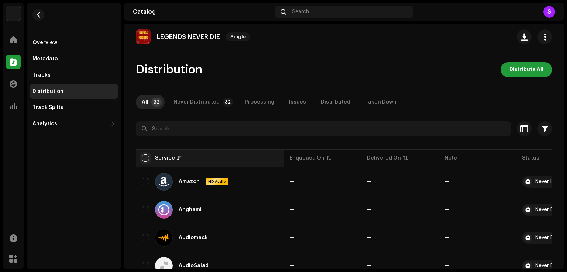
checkbox input "true"
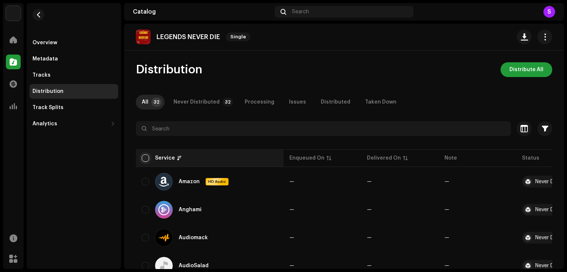
checkbox input "true"
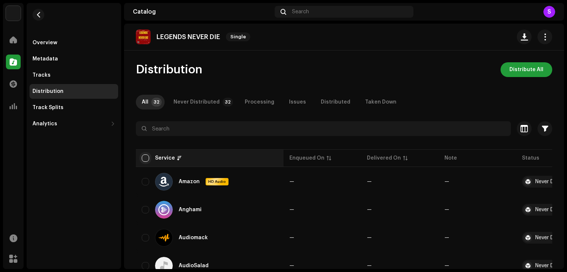
checkbox input "true"
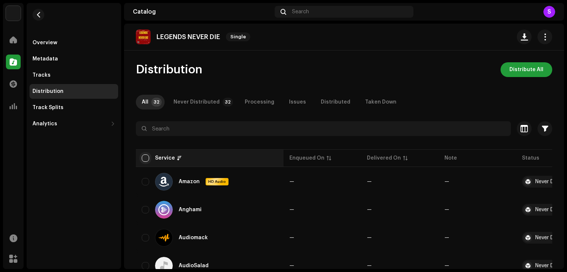
checkbox input "true"
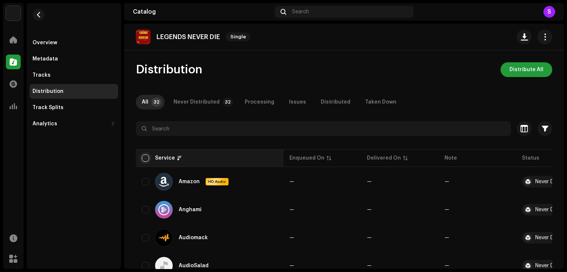
checkbox input "true"
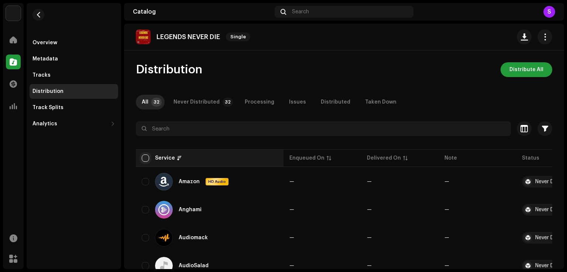
checkbox input "true"
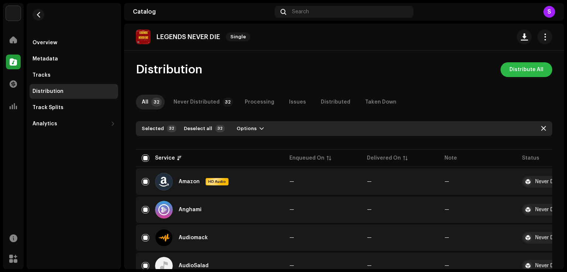
click at [520, 70] on span "Distribute All" at bounding box center [526, 69] width 34 height 15
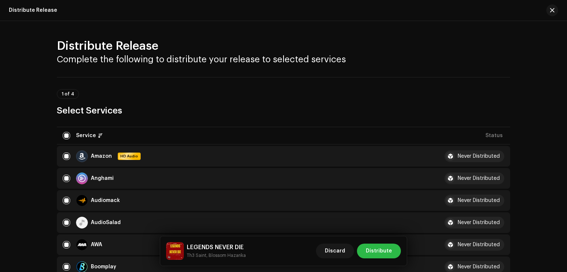
click at [377, 256] on span "Distribute" at bounding box center [378, 251] width 26 height 15
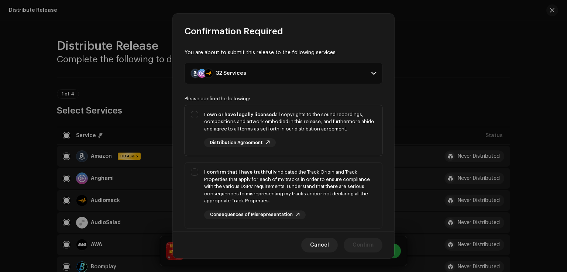
click at [196, 113] on div "I own or have legally licensed all copyrights to the sound recordings, composit…" at bounding box center [283, 129] width 197 height 48
checkbox input "true"
click at [197, 173] on div "I confirm that I have truthfully indicated the Track Origin and Track Propertie…" at bounding box center [283, 194] width 197 height 63
checkbox input "true"
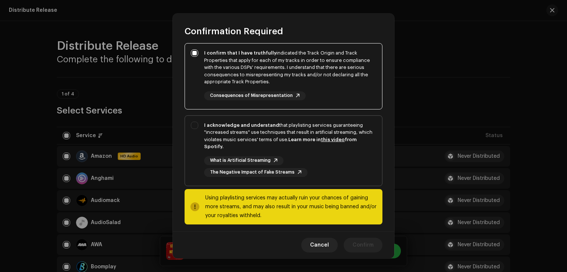
scroll to position [123, 0]
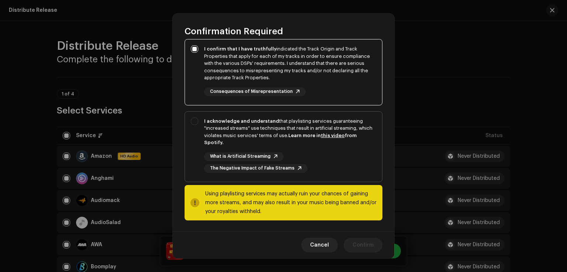
click at [193, 121] on div "I acknowledge and understand that playlisting services guaranteeing "increased …" at bounding box center [283, 145] width 197 height 67
checkbox input "true"
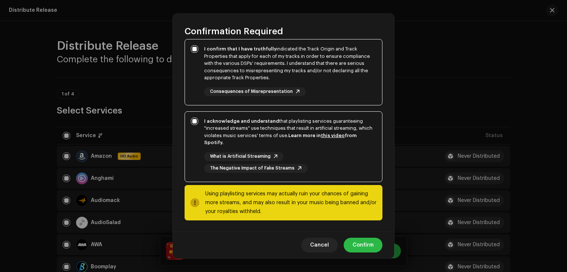
click at [362, 243] on span "Confirm" at bounding box center [362, 245] width 21 height 15
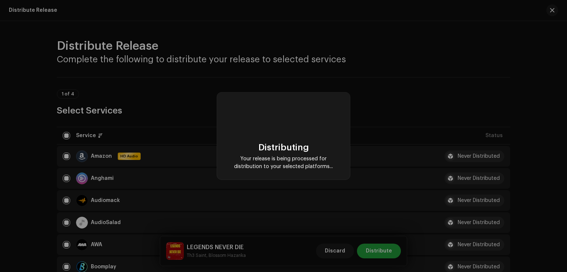
checkbox input "false"
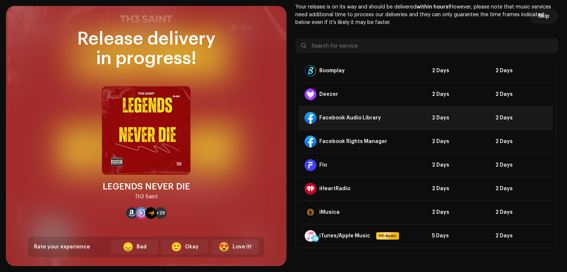
scroll to position [0, 0]
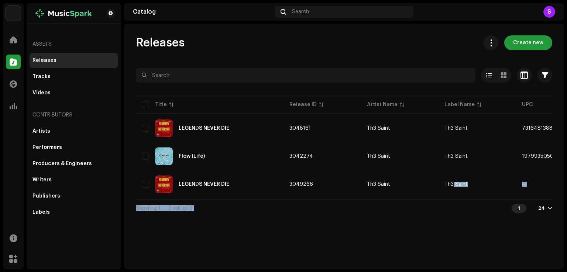
drag, startPoint x: 374, startPoint y: 202, endPoint x: 450, endPoint y: 199, distance: 75.7
click at [450, 199] on div "Selected 0 Options Filters Distribution status Never Distributed Processing Iss…" at bounding box center [344, 142] width 416 height 149
click at [390, 225] on div "Releases Create new Selected 0 Options Filters Distribution status Never Distri…" at bounding box center [344, 147] width 440 height 246
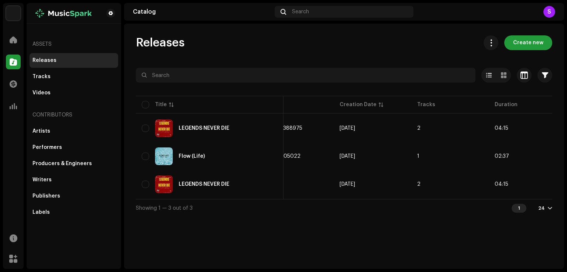
scroll to position [0, 274]
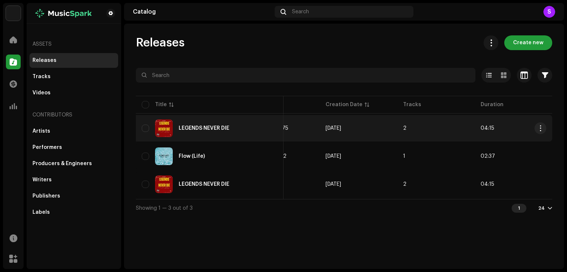
click at [341, 128] on span "[DATE]" at bounding box center [332, 128] width 15 height 5
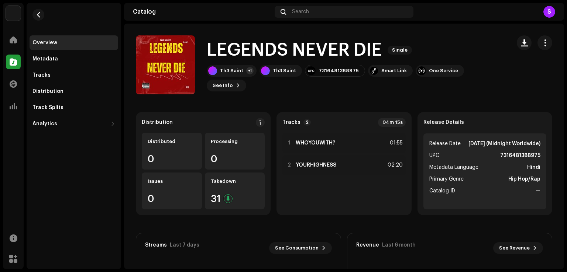
click at [263, 184] on div "Distribution Distributed 0 Processing 0 Issues 0 Takedown 31" at bounding box center [203, 163] width 135 height 103
click at [250, 189] on div "Takedown 31" at bounding box center [235, 191] width 60 height 37
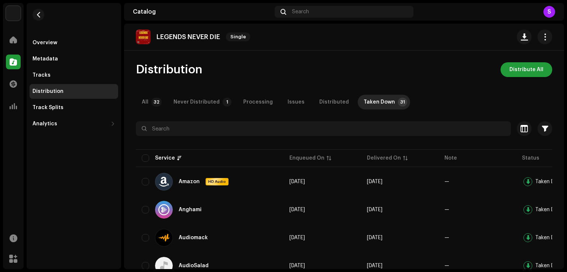
drag, startPoint x: 566, startPoint y: 62, endPoint x: 566, endPoint y: 79, distance: 16.6
click at [566, 79] on div "[PERSON_NAME] Home Catalog Transactions Analytics Resources Marketplace Overvie…" at bounding box center [283, 136] width 567 height 272
click at [188, 103] on div "Never Distributed" at bounding box center [196, 102] width 46 height 15
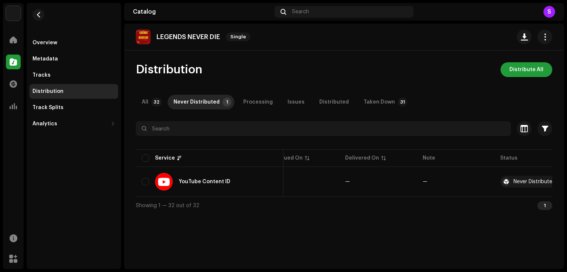
scroll to position [0, 41]
click at [151, 97] on p-tab "All 32" at bounding box center [150, 102] width 29 height 15
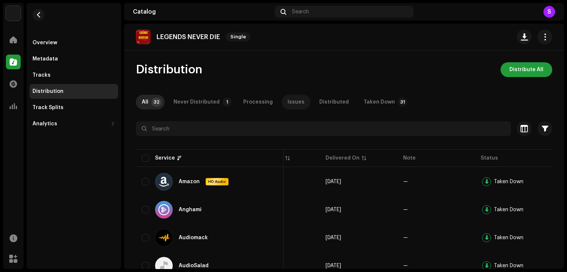
click at [291, 102] on div "Issues" at bounding box center [295, 102] width 17 height 15
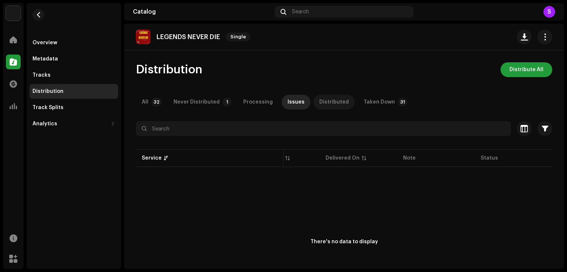
click at [329, 102] on div "Distributed" at bounding box center [334, 102] width 30 height 15
click at [374, 101] on div "Taken Down" at bounding box center [378, 102] width 31 height 15
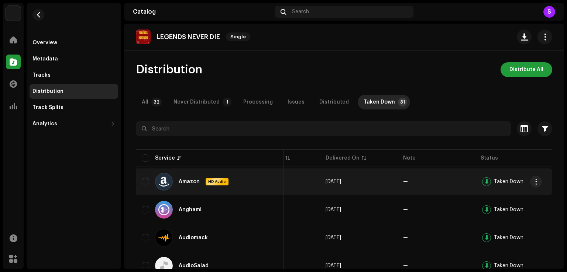
click at [500, 179] on div "Taken Down" at bounding box center [508, 181] width 30 height 5
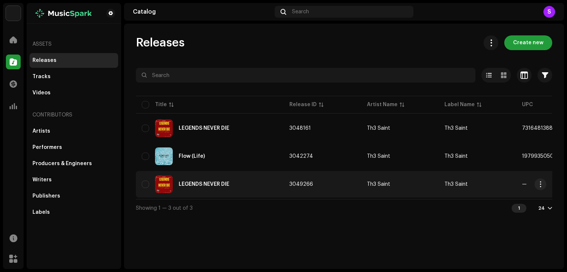
click at [208, 182] on div "LEGENDS NEVER DIE" at bounding box center [204, 184] width 51 height 5
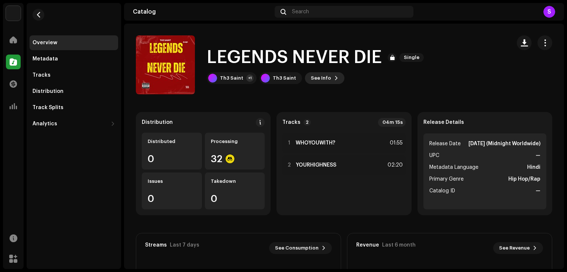
click at [328, 78] on button "See Info" at bounding box center [324, 78] width 39 height 12
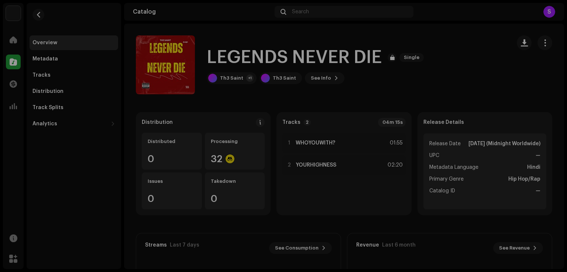
click at [425, 77] on div "LEGENDS NEVER DIE 3049266 Metadata Distribution Metadata Language Hindi Release…" at bounding box center [283, 136] width 567 height 272
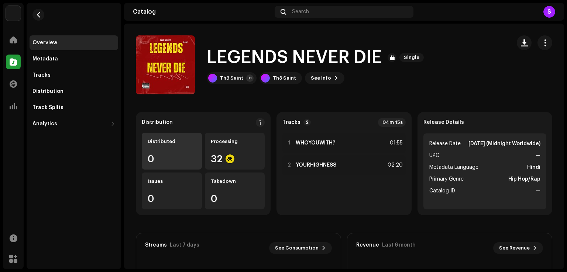
click at [176, 158] on div "0" at bounding box center [172, 159] width 48 height 10
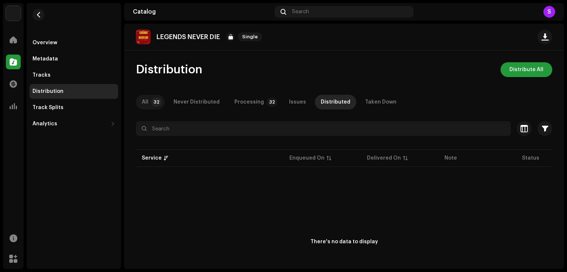
click at [157, 105] on p-badge "32" at bounding box center [156, 102] width 10 height 9
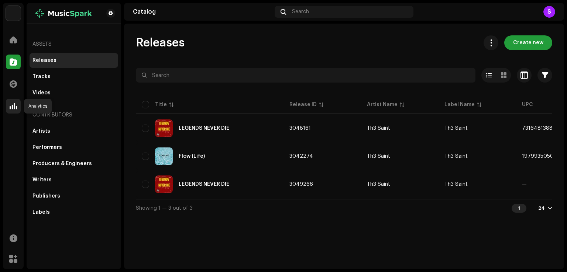
click at [11, 108] on span at bounding box center [13, 106] width 7 height 6
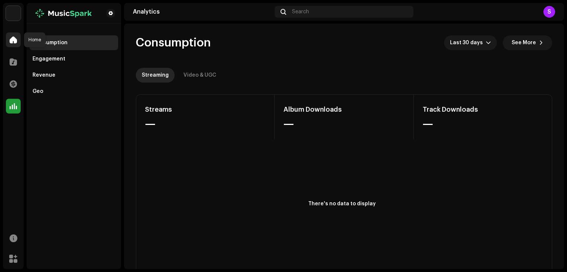
click at [9, 37] on div at bounding box center [13, 39] width 15 height 15
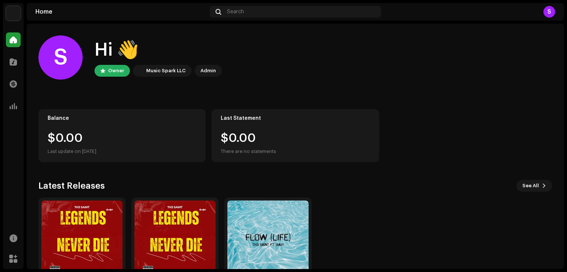
scroll to position [46, 0]
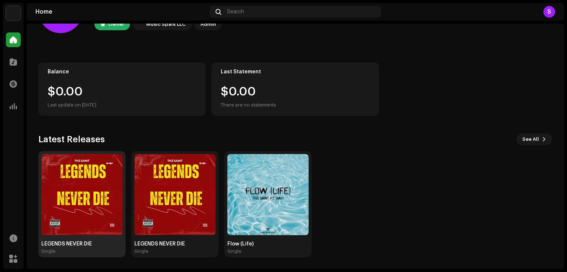
click at [80, 191] on img at bounding box center [81, 194] width 81 height 81
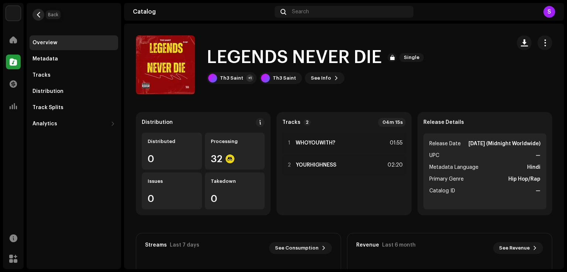
click at [40, 18] on button "button" at bounding box center [38, 15] width 12 height 12
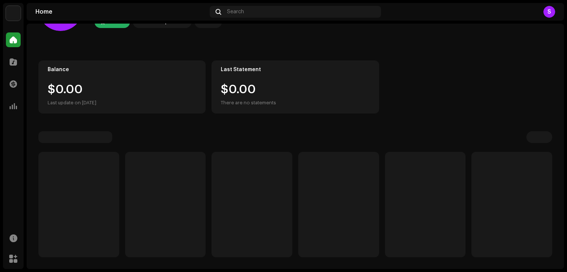
scroll to position [46, 0]
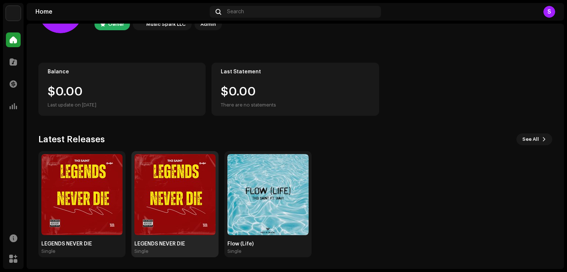
click at [179, 188] on img at bounding box center [174, 194] width 81 height 81
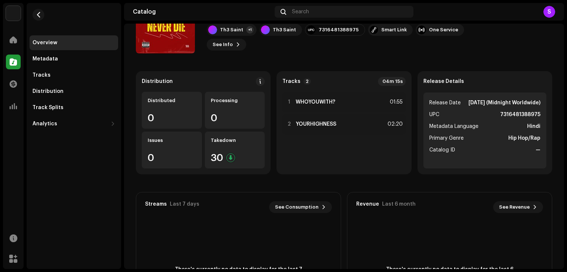
scroll to position [123, 0]
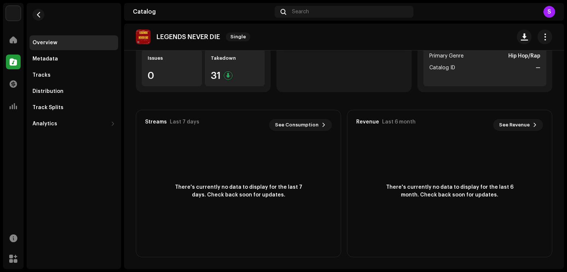
click at [217, 194] on span "There's currently no data to display for the last 7 days. Check back soon for u…" at bounding box center [238, 191] width 133 height 15
click at [300, 122] on span "See Consumption" at bounding box center [297, 125] width 44 height 15
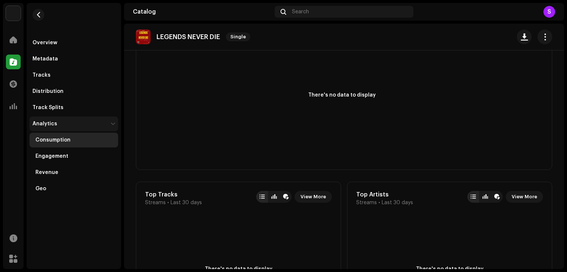
scroll to position [73, 0]
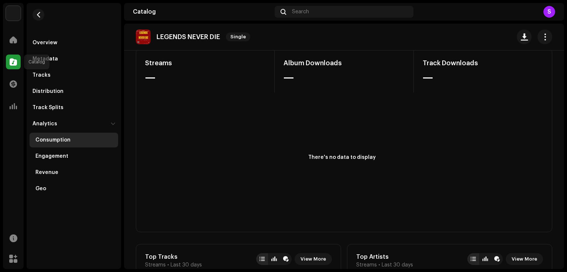
click at [10, 65] on span at bounding box center [13, 62] width 7 height 6
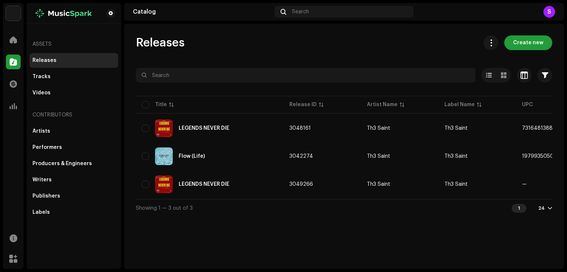
drag, startPoint x: 377, startPoint y: 198, endPoint x: 456, endPoint y: 201, distance: 79.0
click at [456, 199] on div "Title Release ID Artist Name Label Name UPC Creation Date Tracks Duration LEGEN…" at bounding box center [344, 146] width 416 height 105
click at [401, 207] on div "Showing 1 — 3 out of 3 1 24" at bounding box center [344, 208] width 416 height 18
drag, startPoint x: 381, startPoint y: 199, endPoint x: 420, endPoint y: 200, distance: 39.8
click at [420, 199] on div "Title Release ID Artist Name Label Name UPC Creation Date Tracks Duration LEGEN…" at bounding box center [344, 146] width 416 height 105
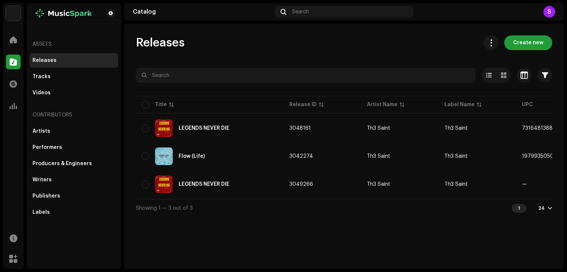
click at [399, 211] on div "Showing 1 — 3 out of 3 1 24" at bounding box center [344, 208] width 416 height 18
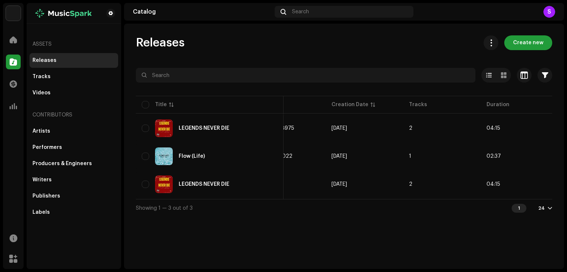
scroll to position [0, 274]
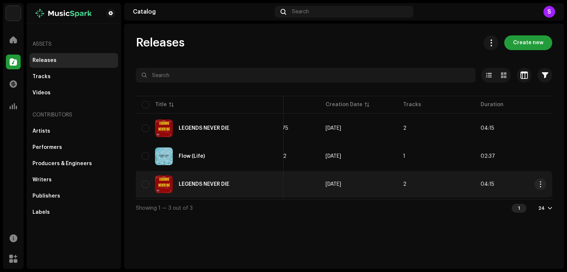
click at [326, 188] on td "[DATE]" at bounding box center [357, 184] width 77 height 27
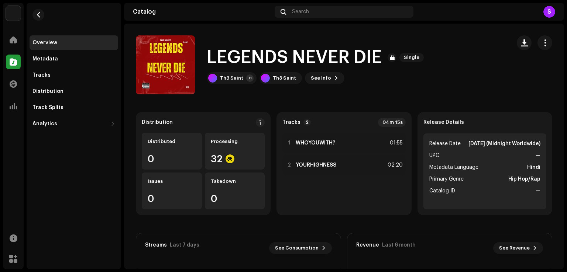
click at [304, 124] on p-badge "2" at bounding box center [306, 122] width 7 height 7
click at [275, 80] on div "Th3 Saint" at bounding box center [284, 78] width 23 height 6
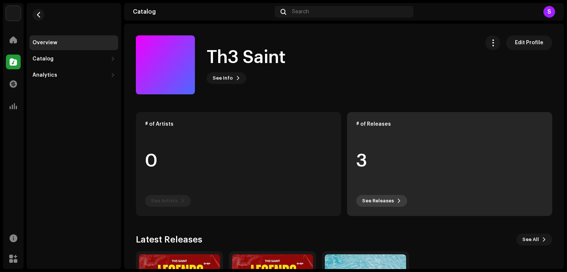
click at [389, 204] on span "See Releases" at bounding box center [378, 201] width 32 height 15
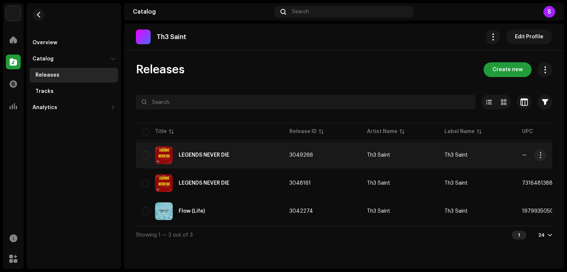
click at [197, 156] on div "LEGENDS NEVER DIE" at bounding box center [204, 155] width 51 height 5
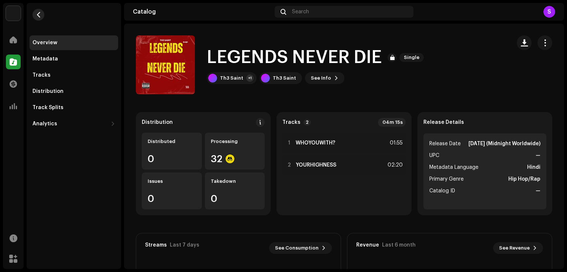
click at [39, 13] on span "button" at bounding box center [39, 15] width 6 height 6
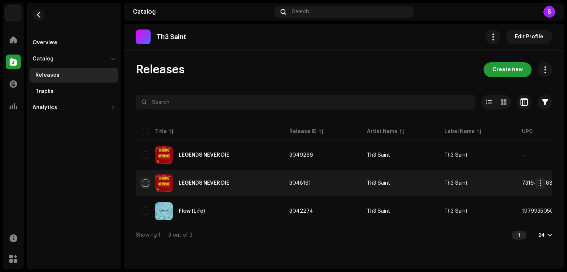
click at [145, 181] on input "checkbox" at bounding box center [145, 183] width 7 height 7
checkbox input "true"
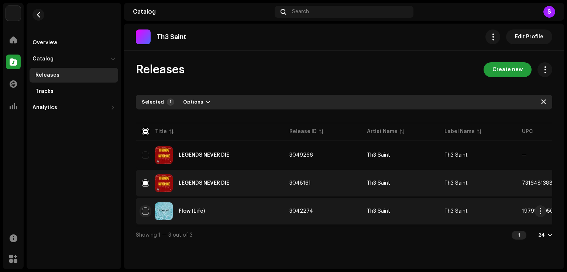
click at [146, 209] on input "Row Unselected" at bounding box center [145, 211] width 7 height 7
click at [199, 102] on button "Options" at bounding box center [196, 102] width 39 height 12
click at [142, 211] on input "Row Selected" at bounding box center [145, 211] width 7 height 7
checkbox input "false"
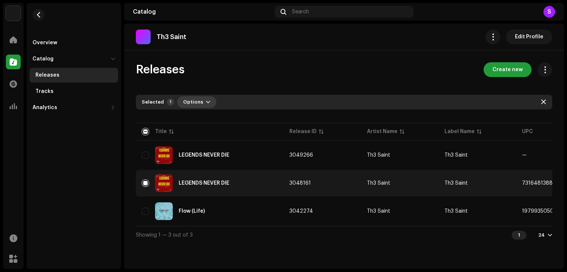
click at [206, 101] on span "button" at bounding box center [208, 102] width 4 height 6
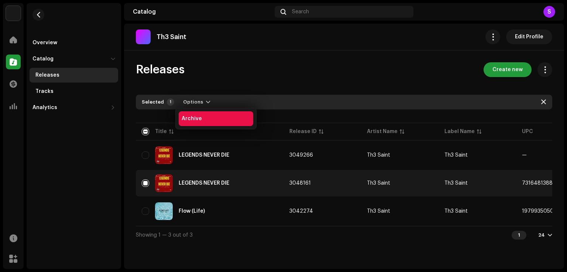
click at [207, 119] on div "Archive" at bounding box center [215, 119] width 69 height 6
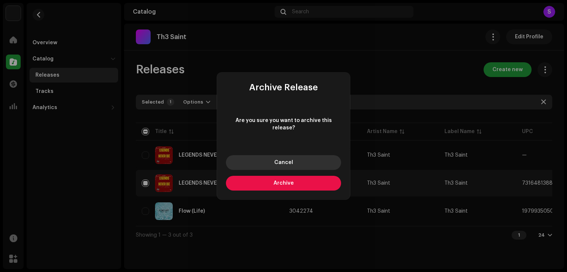
click at [295, 162] on button "Cancel" at bounding box center [283, 162] width 115 height 15
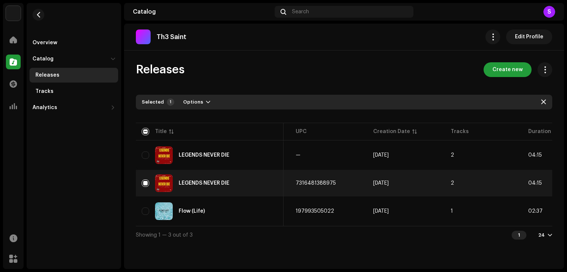
scroll to position [0, 274]
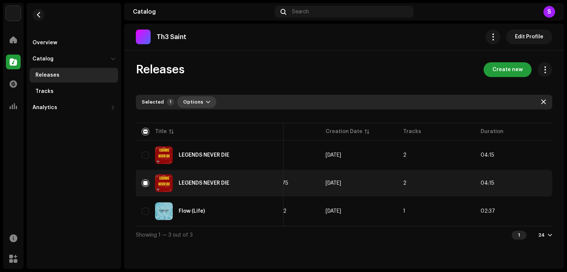
click at [197, 102] on span "Options" at bounding box center [193, 102] width 20 height 15
click at [320, 79] on div "Releases Create new Selected 1 Options Filters Distribution status Never Distri…" at bounding box center [344, 152] width 440 height 181
click at [541, 181] on span "button" at bounding box center [540, 183] width 6 height 6
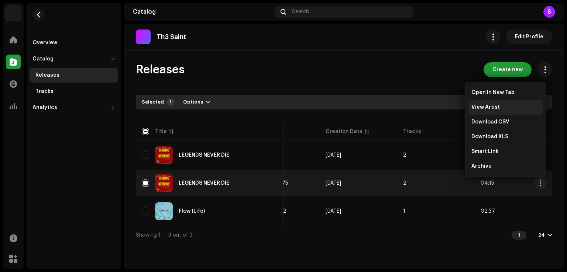
click at [492, 108] on span "View Artist" at bounding box center [485, 107] width 28 height 6
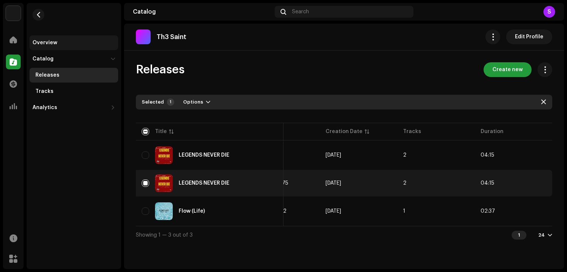
click at [37, 40] on div "Overview" at bounding box center [44, 43] width 25 height 6
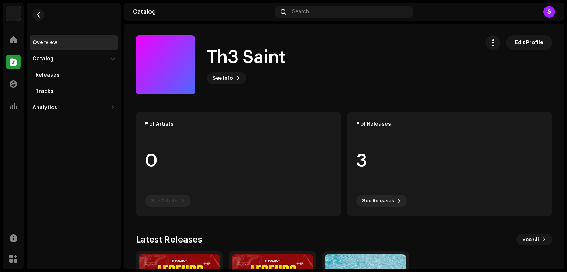
scroll to position [100, 0]
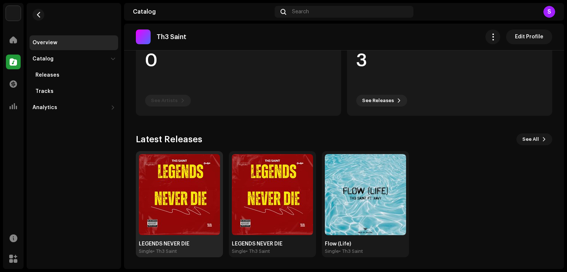
click at [179, 245] on div "LEGENDS NEVER DIE" at bounding box center [179, 244] width 81 height 6
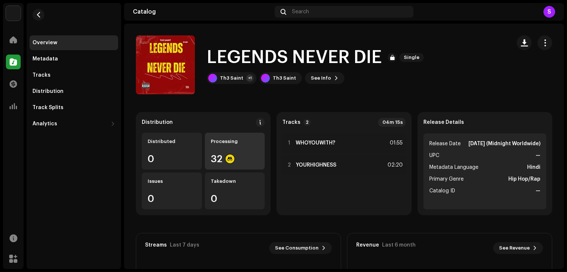
click at [222, 160] on div "32" at bounding box center [235, 159] width 48 height 10
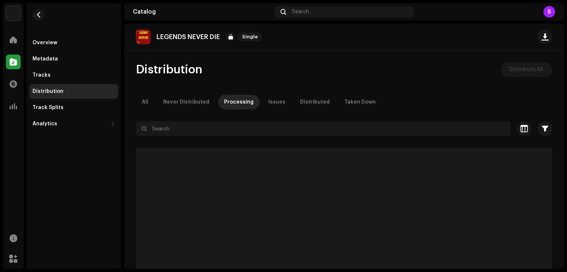
click at [275, 103] on div "All Never Distributed Processing Issues Distributed Taken Down" at bounding box center [344, 102] width 416 height 15
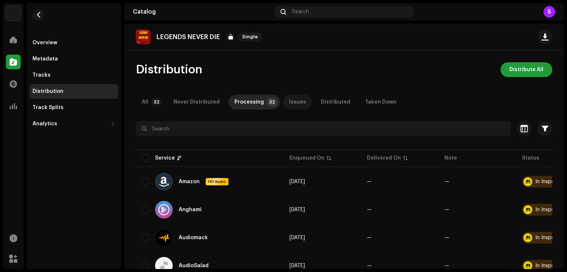
click at [289, 104] on div "Issues" at bounding box center [297, 102] width 17 height 15
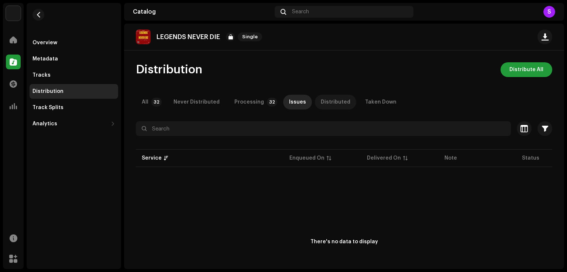
click at [327, 102] on div "Distributed" at bounding box center [336, 102] width 30 height 15
click at [365, 100] on div "Taken Down" at bounding box center [380, 102] width 31 height 15
click at [289, 102] on div "Issues" at bounding box center [297, 102] width 17 height 15
click at [149, 97] on p-tab "All 32" at bounding box center [150, 102] width 29 height 15
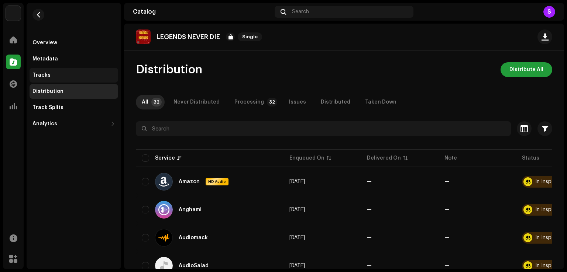
click at [35, 71] on div "Tracks" at bounding box center [74, 75] width 89 height 15
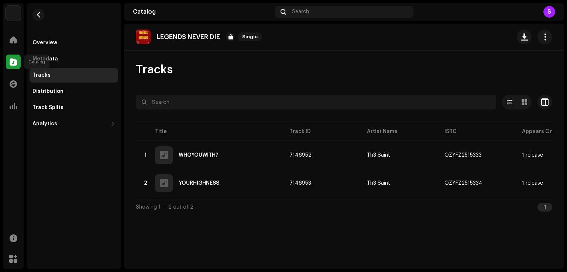
click at [17, 62] on span at bounding box center [13, 62] width 7 height 6
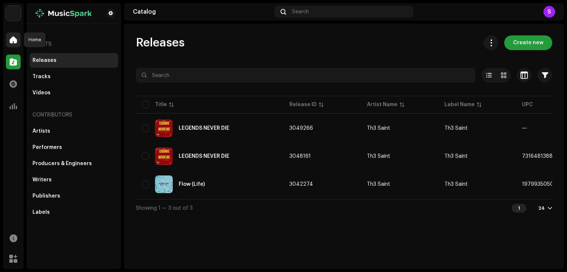
click at [18, 41] on div at bounding box center [13, 39] width 15 height 15
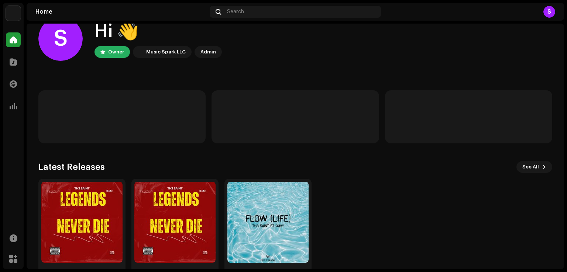
scroll to position [46, 0]
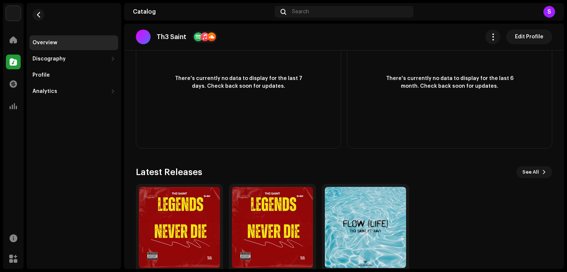
scroll to position [266, 0]
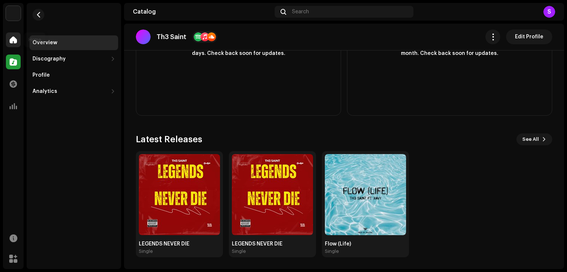
click at [18, 45] on div at bounding box center [13, 39] width 15 height 15
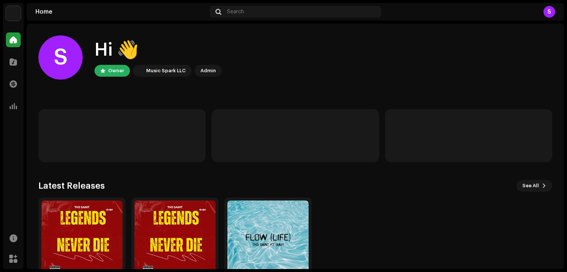
click at [170, 71] on div "Music Spark LLC" at bounding box center [165, 70] width 39 height 9
click at [209, 72] on div "Admin" at bounding box center [207, 70] width 15 height 9
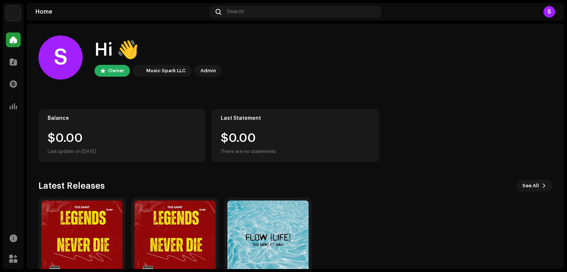
scroll to position [46, 0]
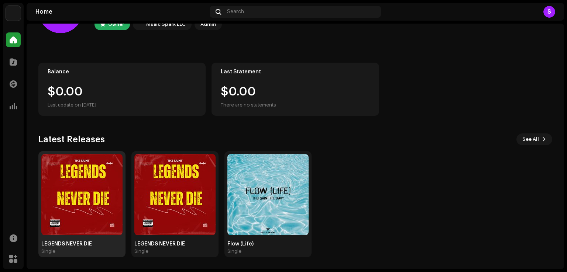
click at [66, 250] on div "Single" at bounding box center [81, 252] width 81 height 6
click at [67, 248] on div "LEGENDS NEVER DIE Single" at bounding box center [81, 247] width 81 height 13
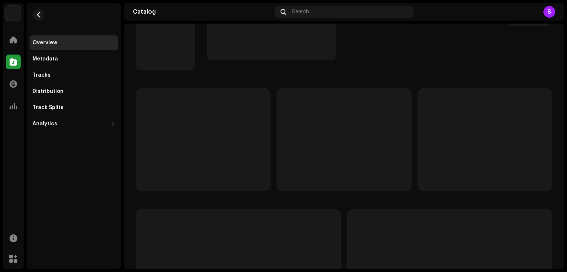
scroll to position [37, 0]
